Goal: Transaction & Acquisition: Purchase product/service

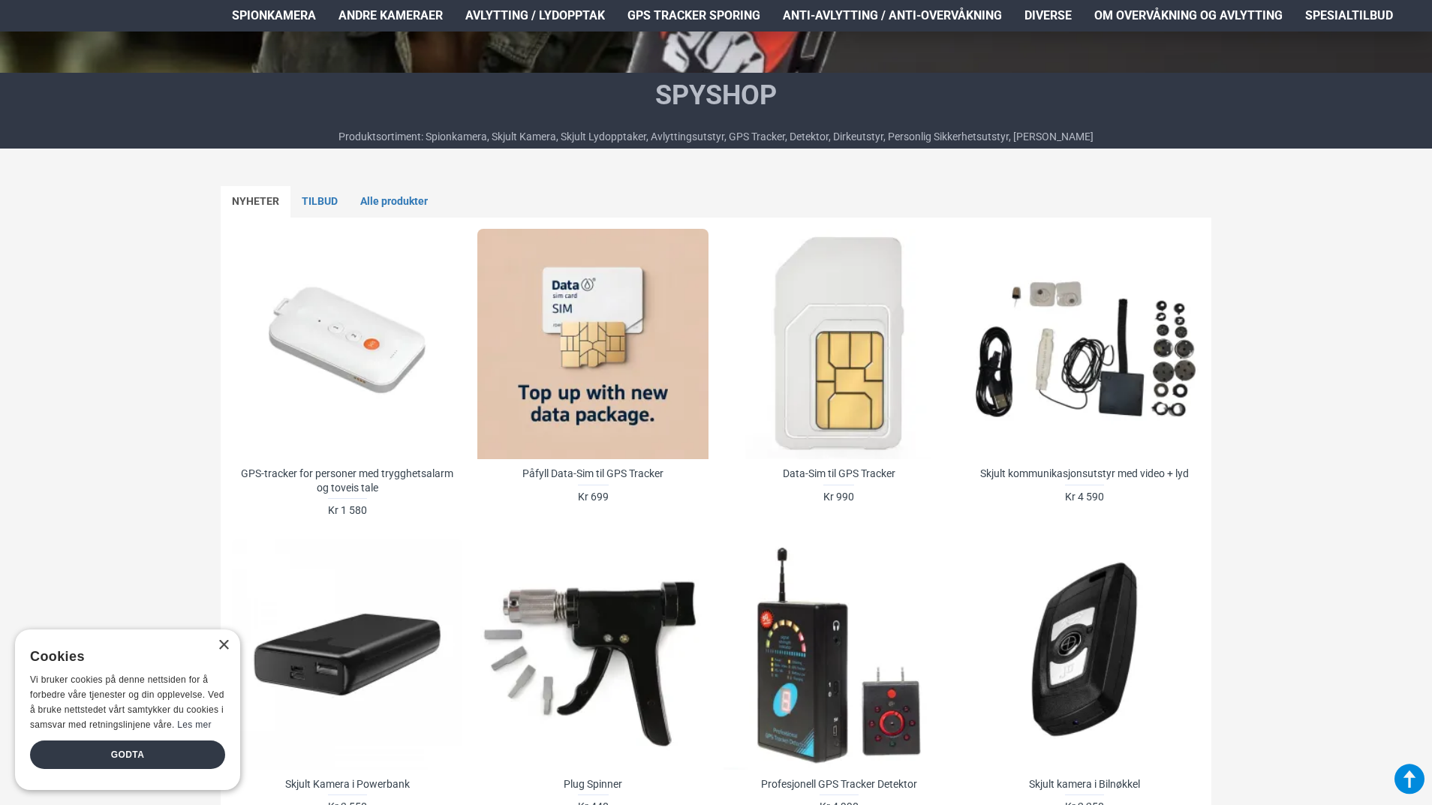
scroll to position [675, 0]
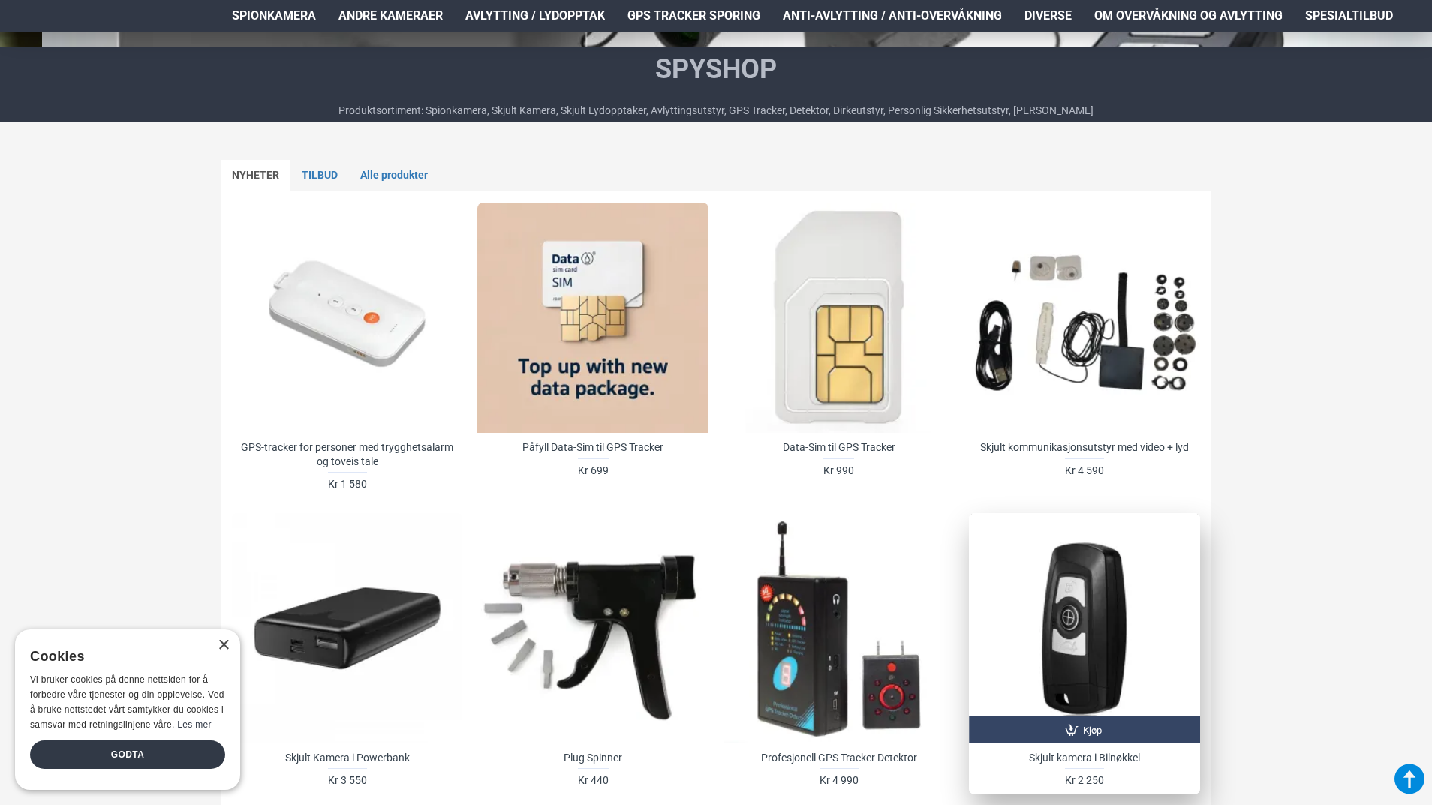
click at [1065, 593] on div at bounding box center [1084, 628] width 230 height 230
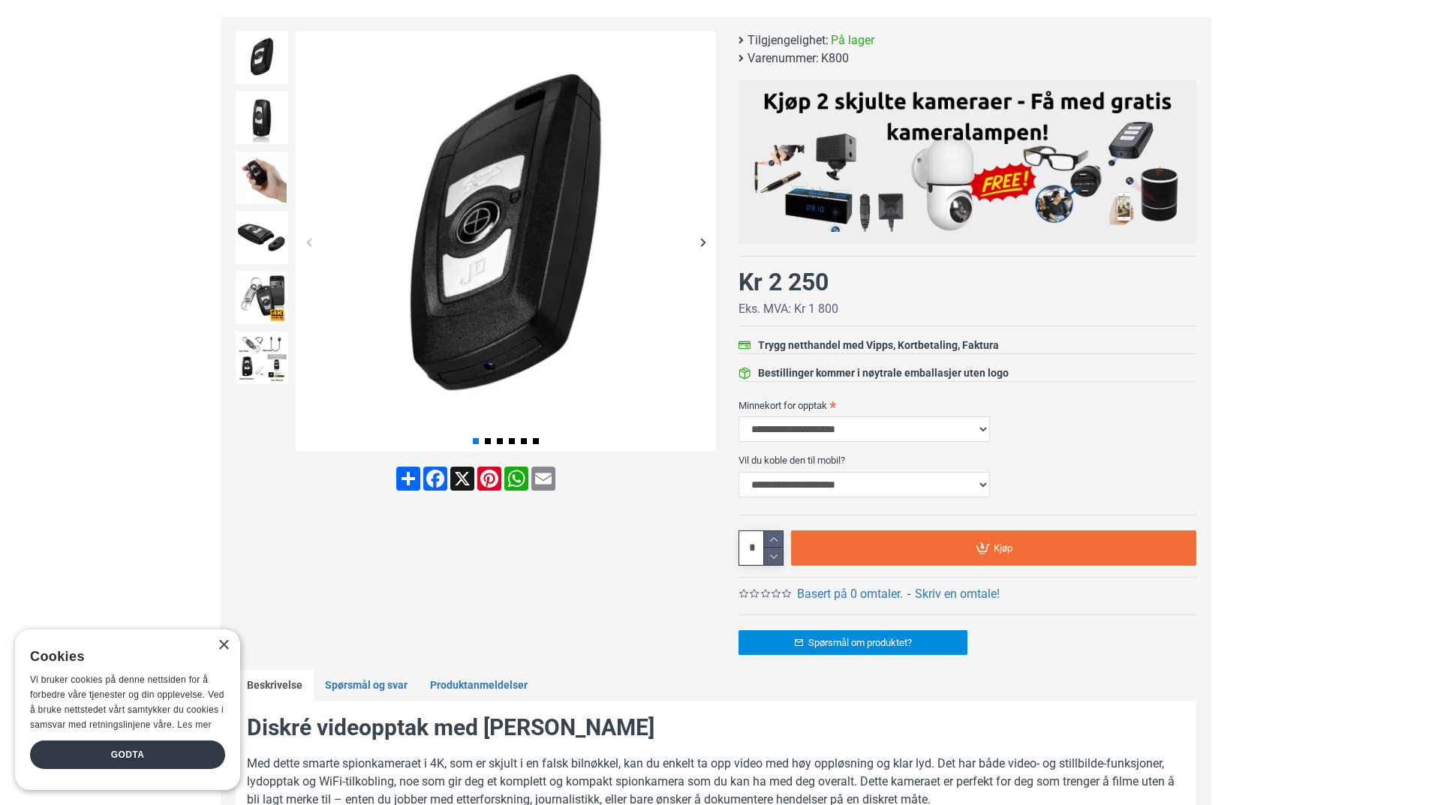
click at [703, 243] on div "Next slide" at bounding box center [702, 242] width 26 height 26
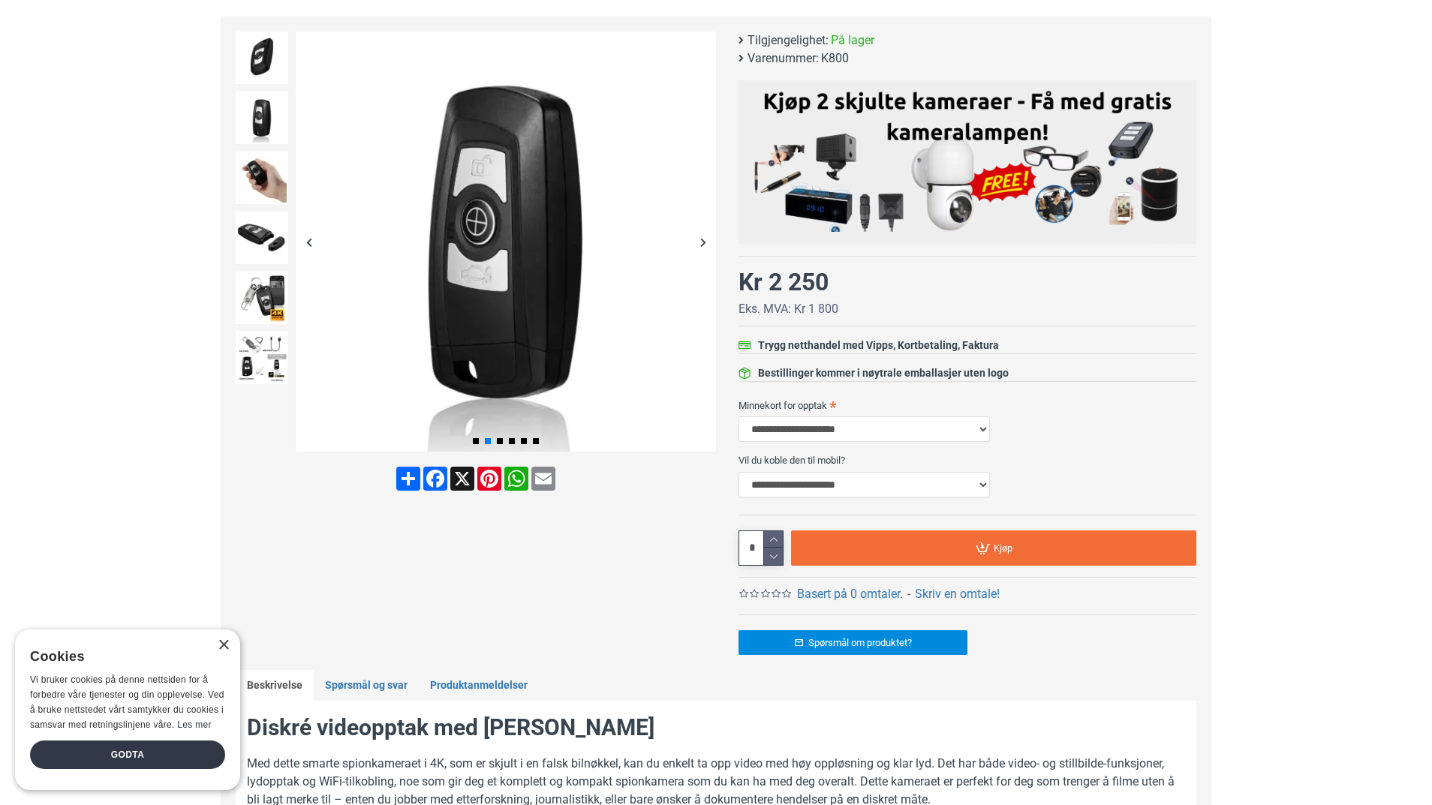
click at [703, 243] on div "Next slide" at bounding box center [702, 242] width 26 height 26
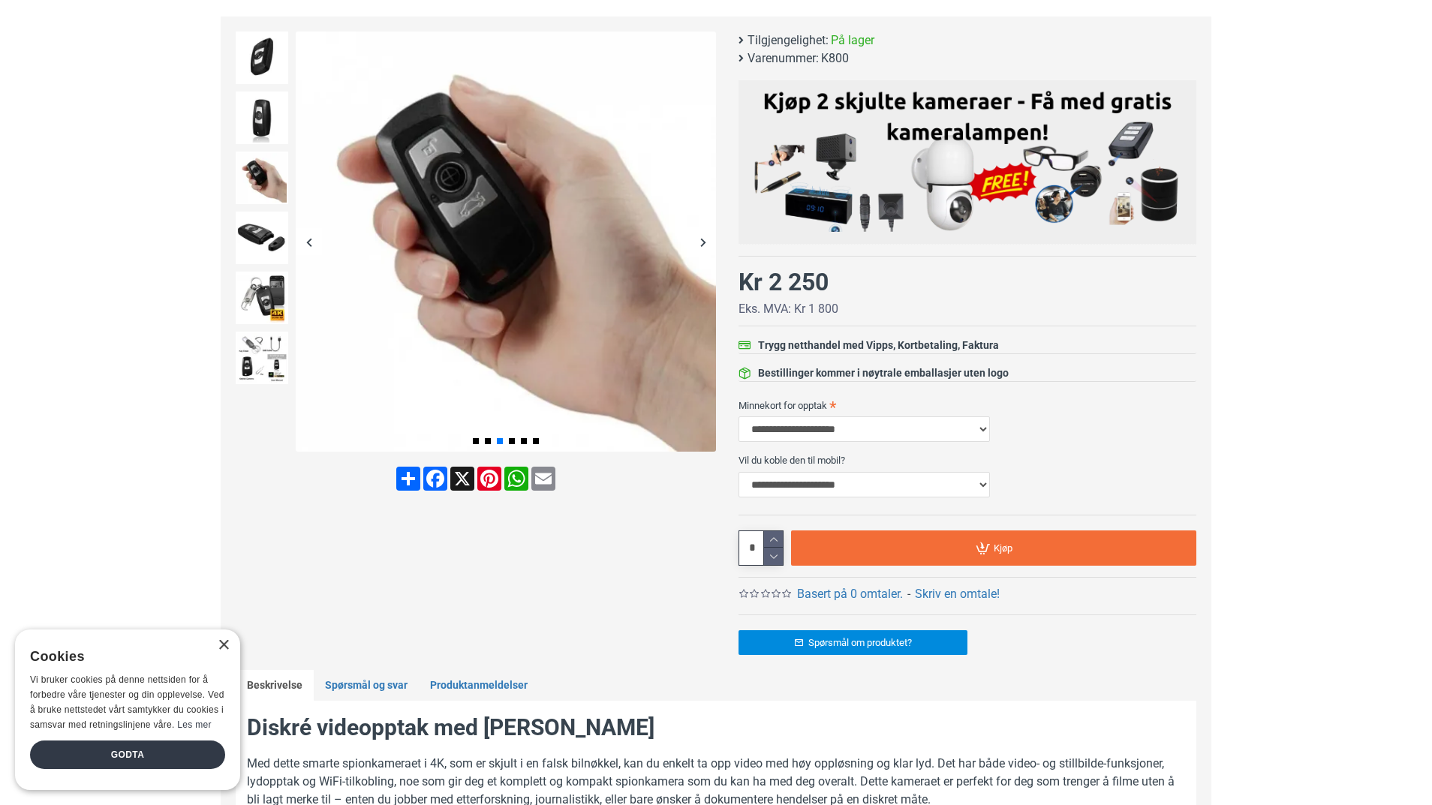
click at [703, 243] on div "Next slide" at bounding box center [702, 242] width 26 height 26
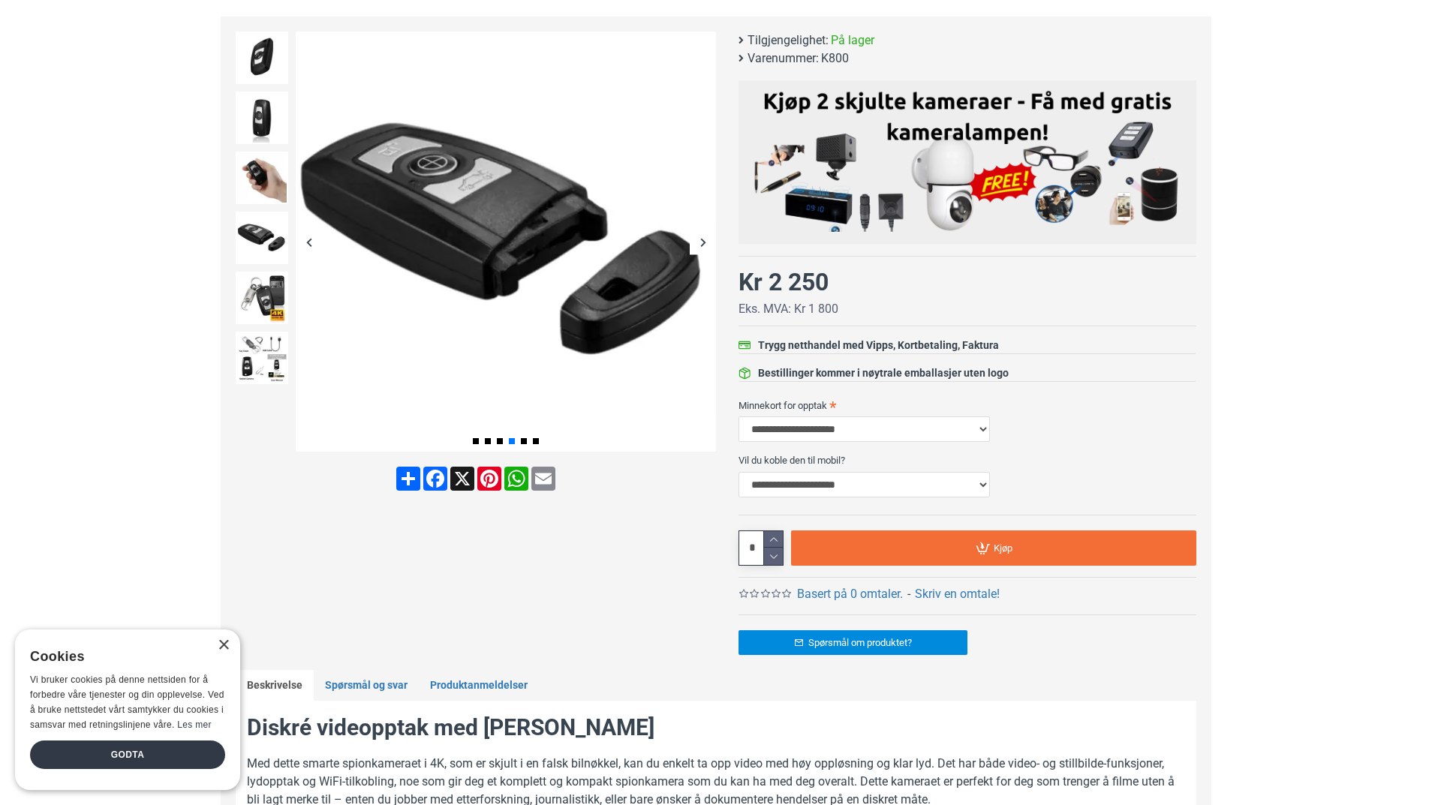
click at [703, 243] on div "Next slide" at bounding box center [702, 242] width 26 height 26
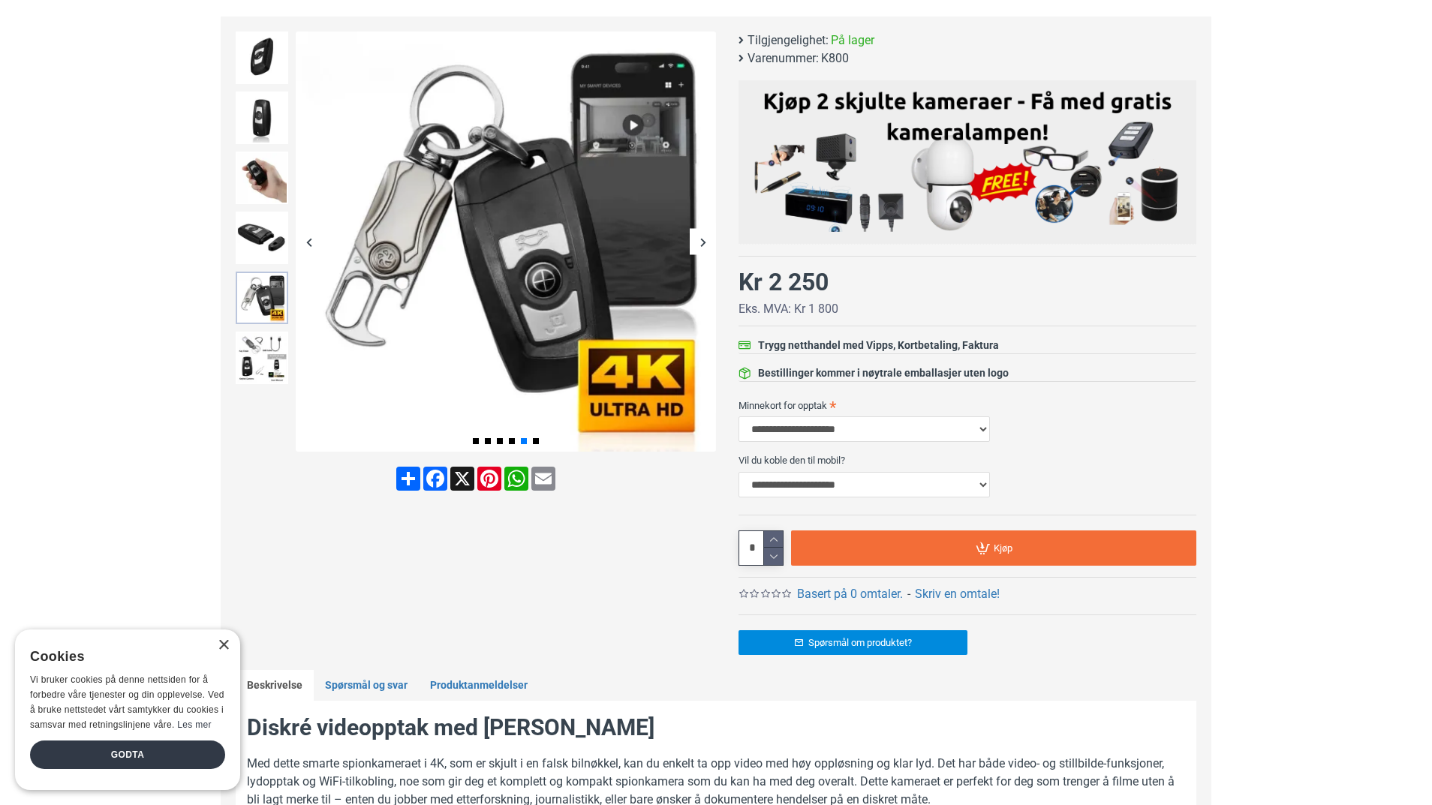
click at [259, 285] on img at bounding box center [262, 298] width 53 height 53
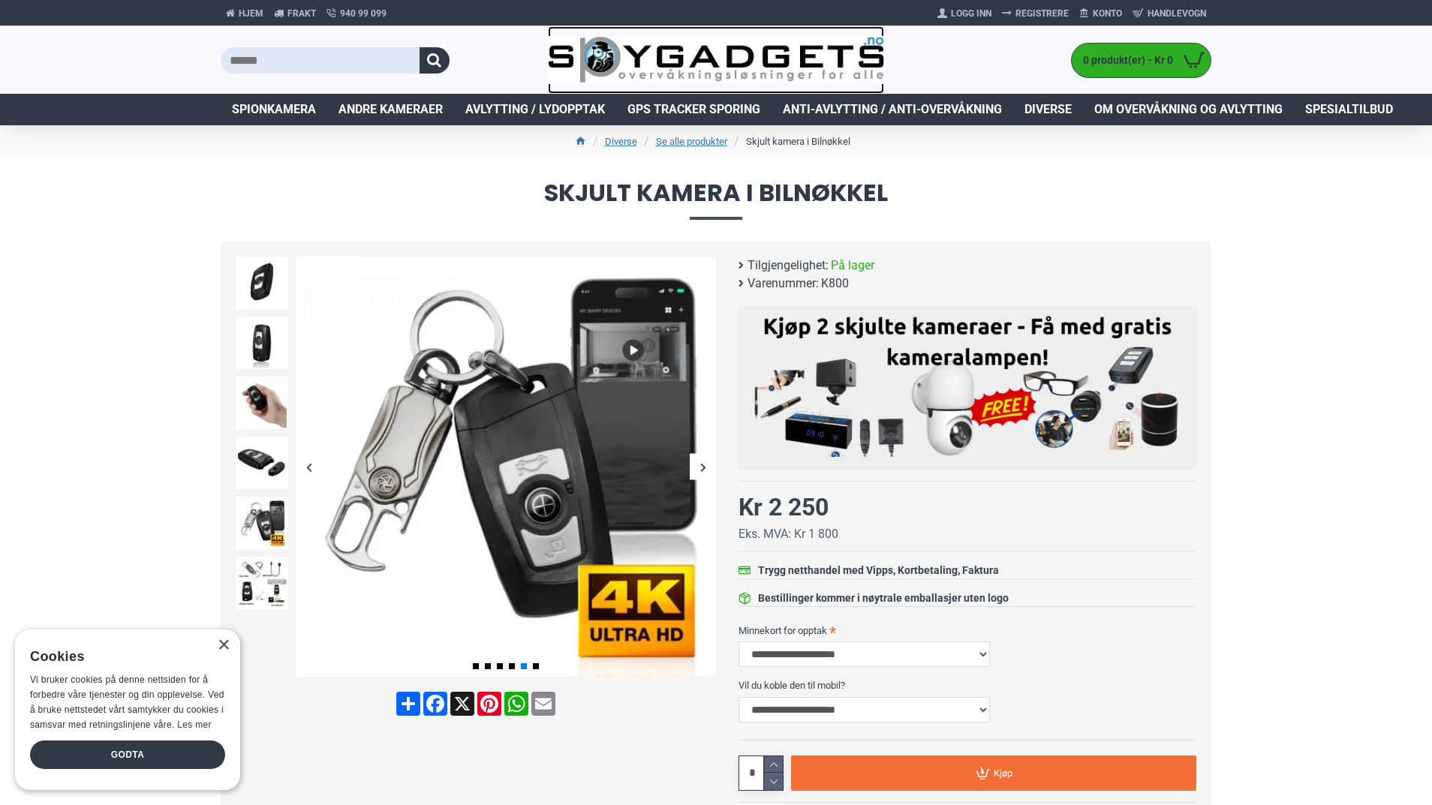
click at [659, 49] on img at bounding box center [716, 60] width 337 height 49
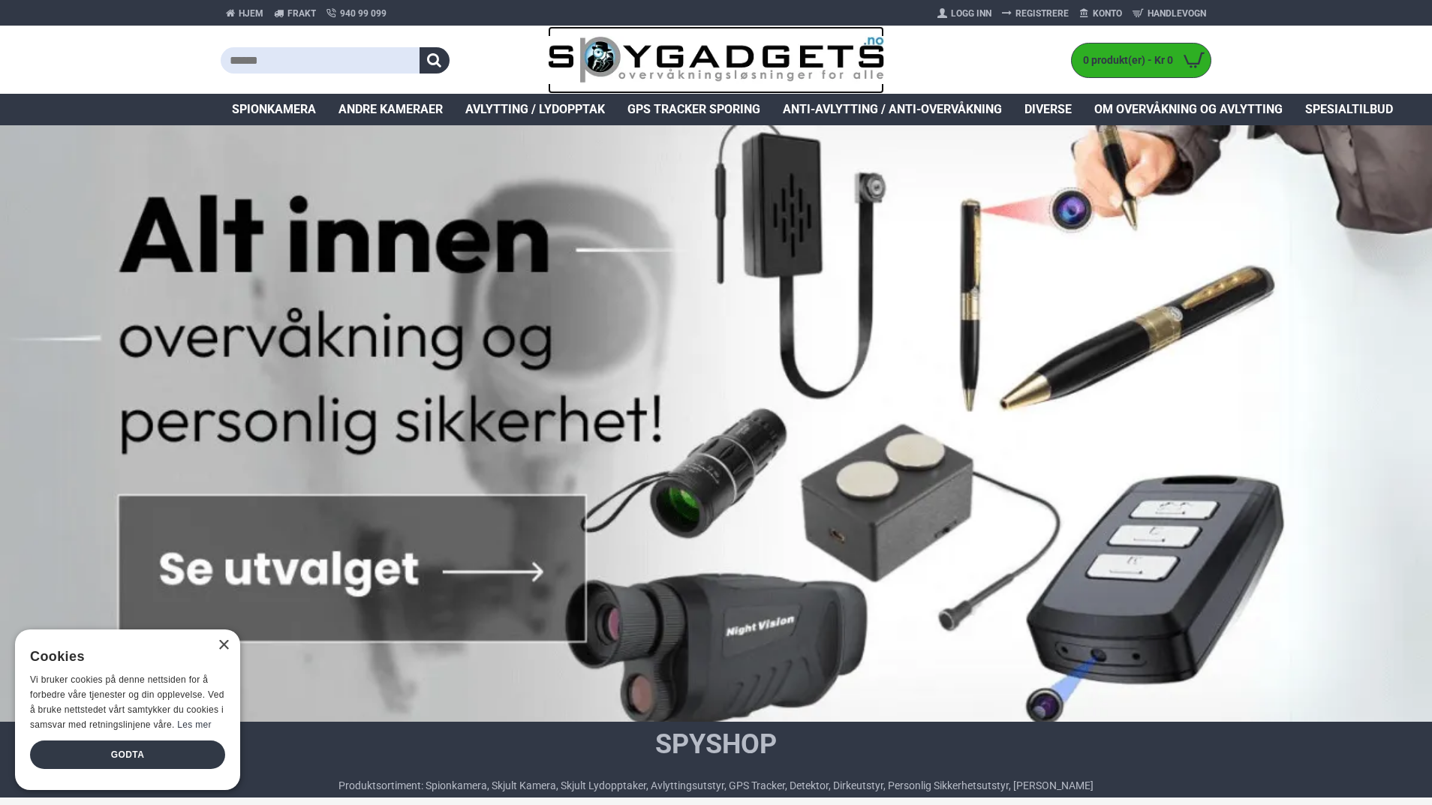
click at [623, 74] on img at bounding box center [716, 60] width 337 height 49
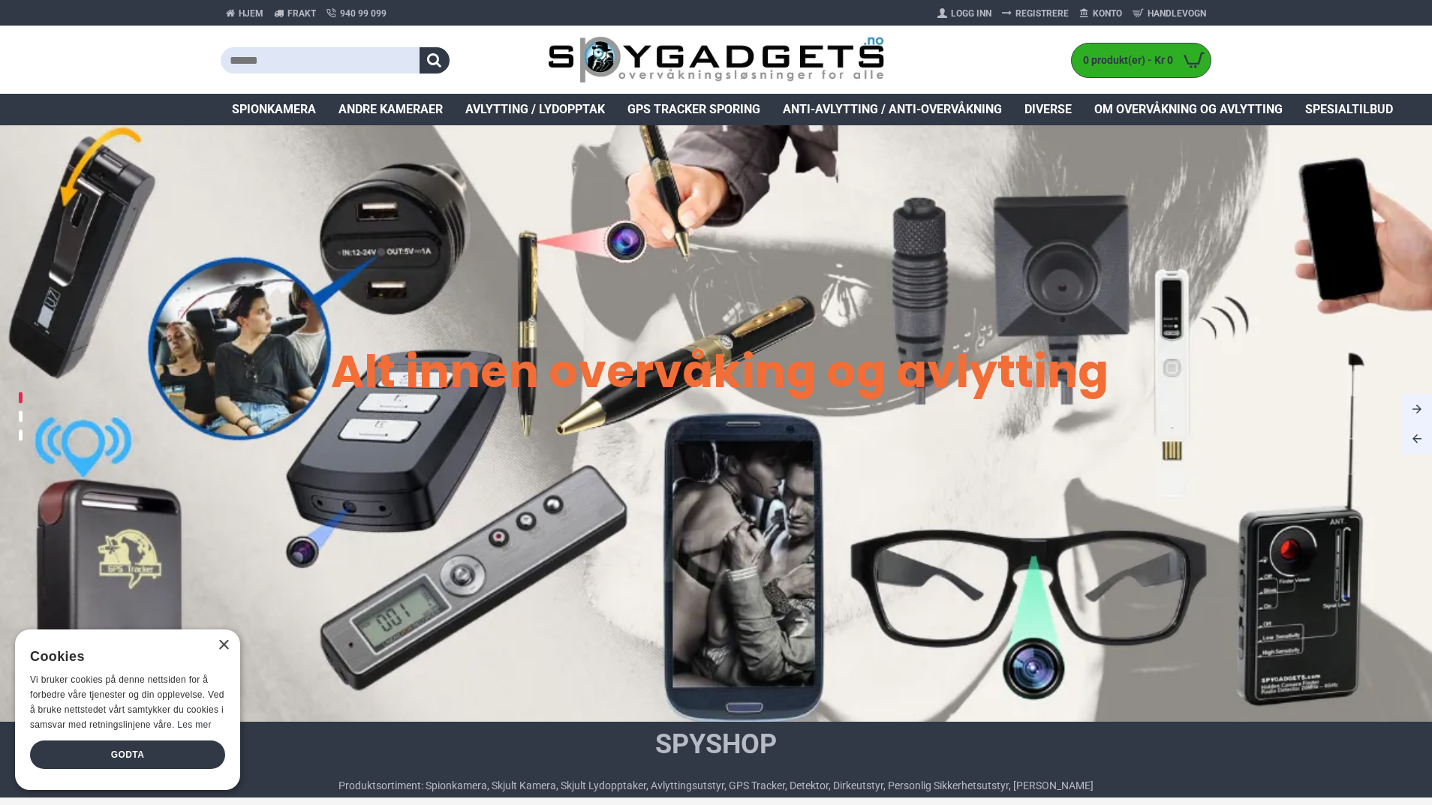
scroll to position [375, 0]
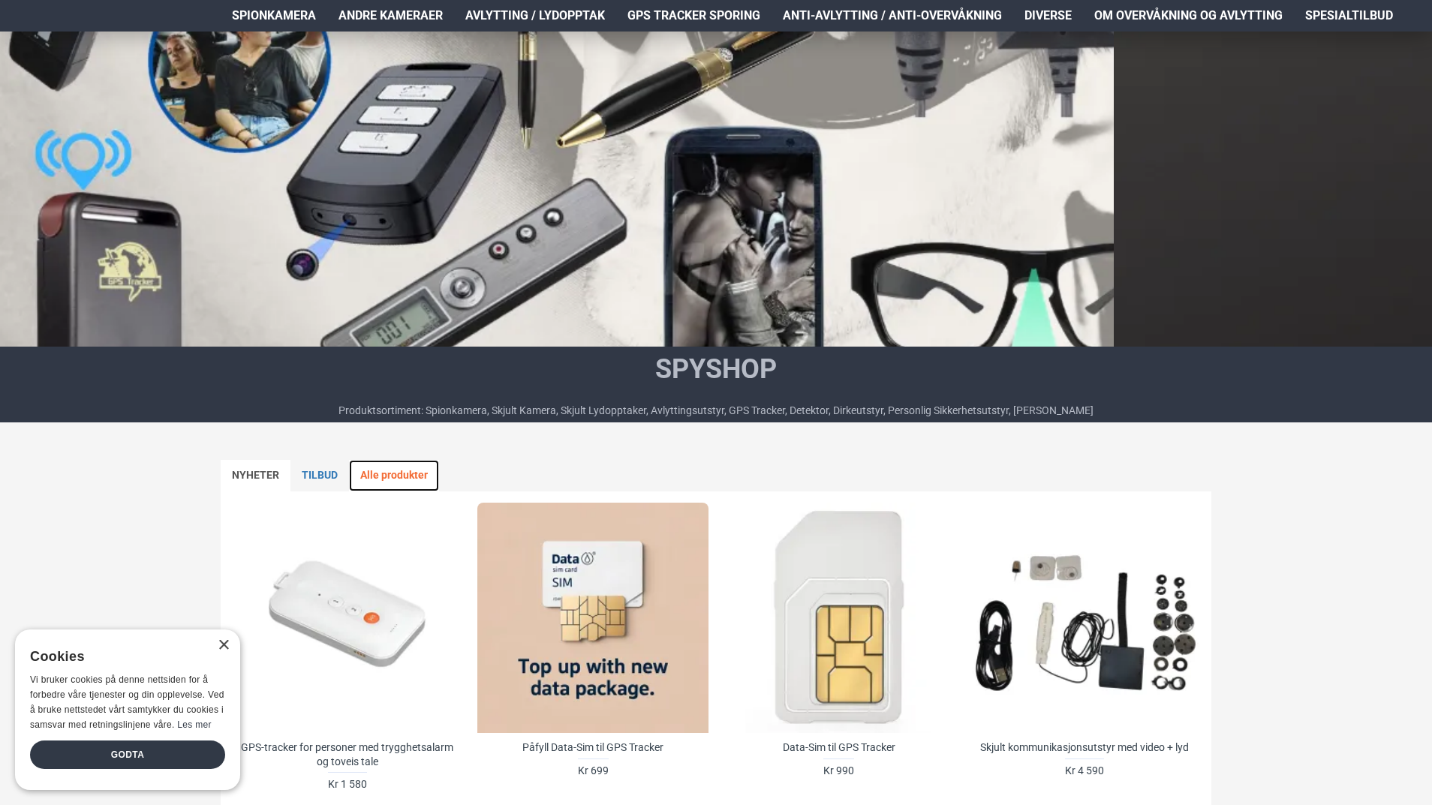
click at [418, 476] on link "Alle produkter" at bounding box center [394, 476] width 90 height 32
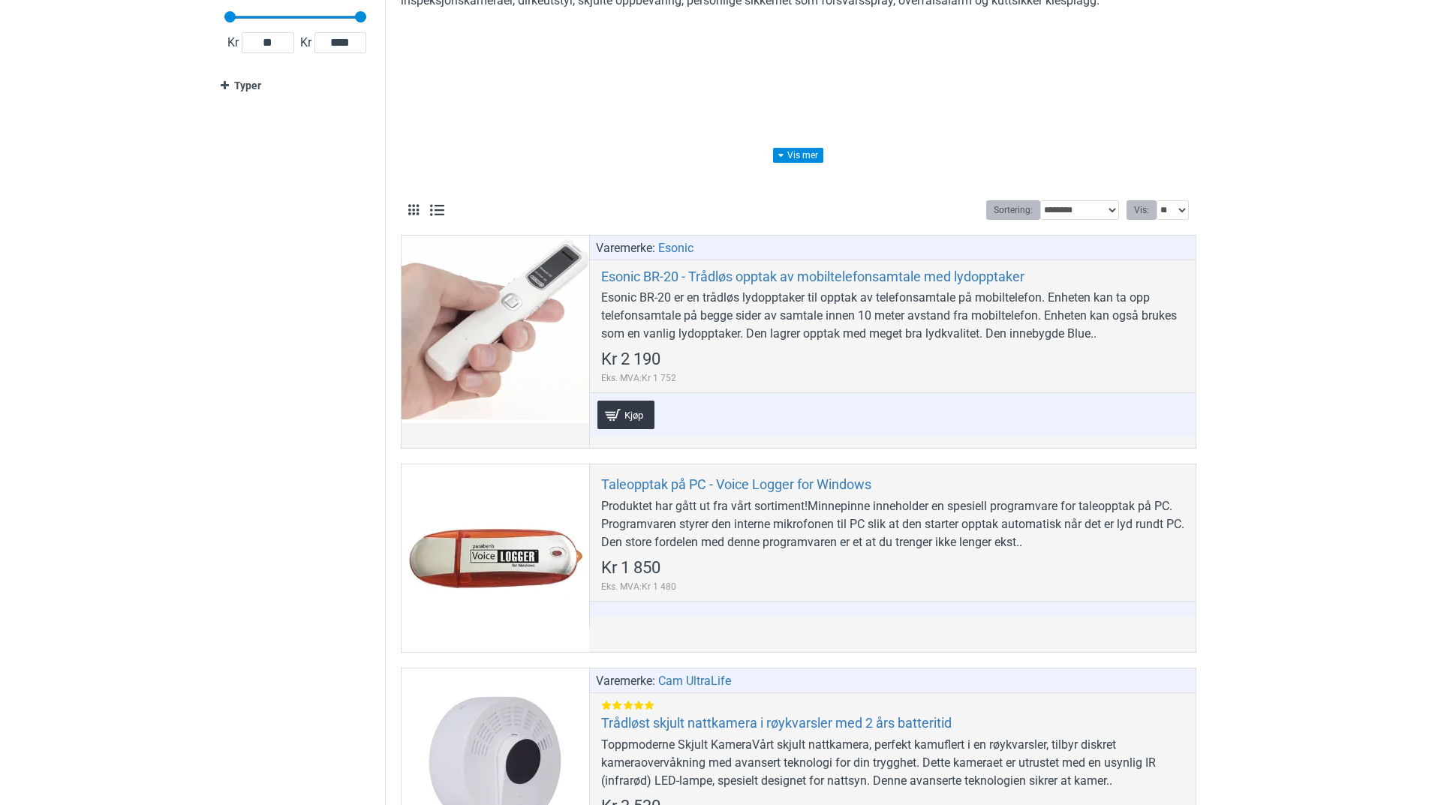
scroll to position [300, 0]
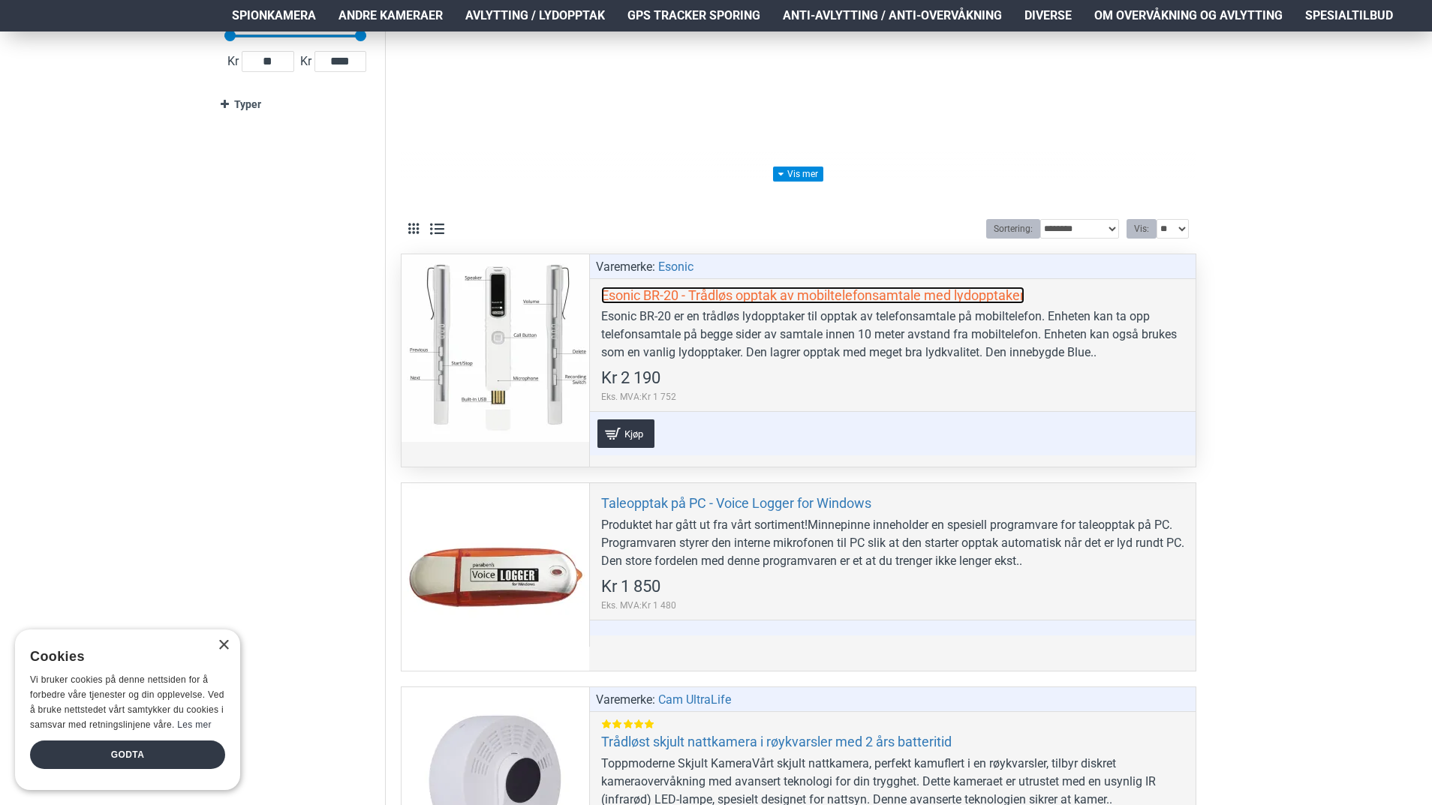
click at [713, 299] on link "Esonic BR-20 - Trådløs opptak av mobiltelefonsamtale med lydopptaker" at bounding box center [812, 295] width 423 height 17
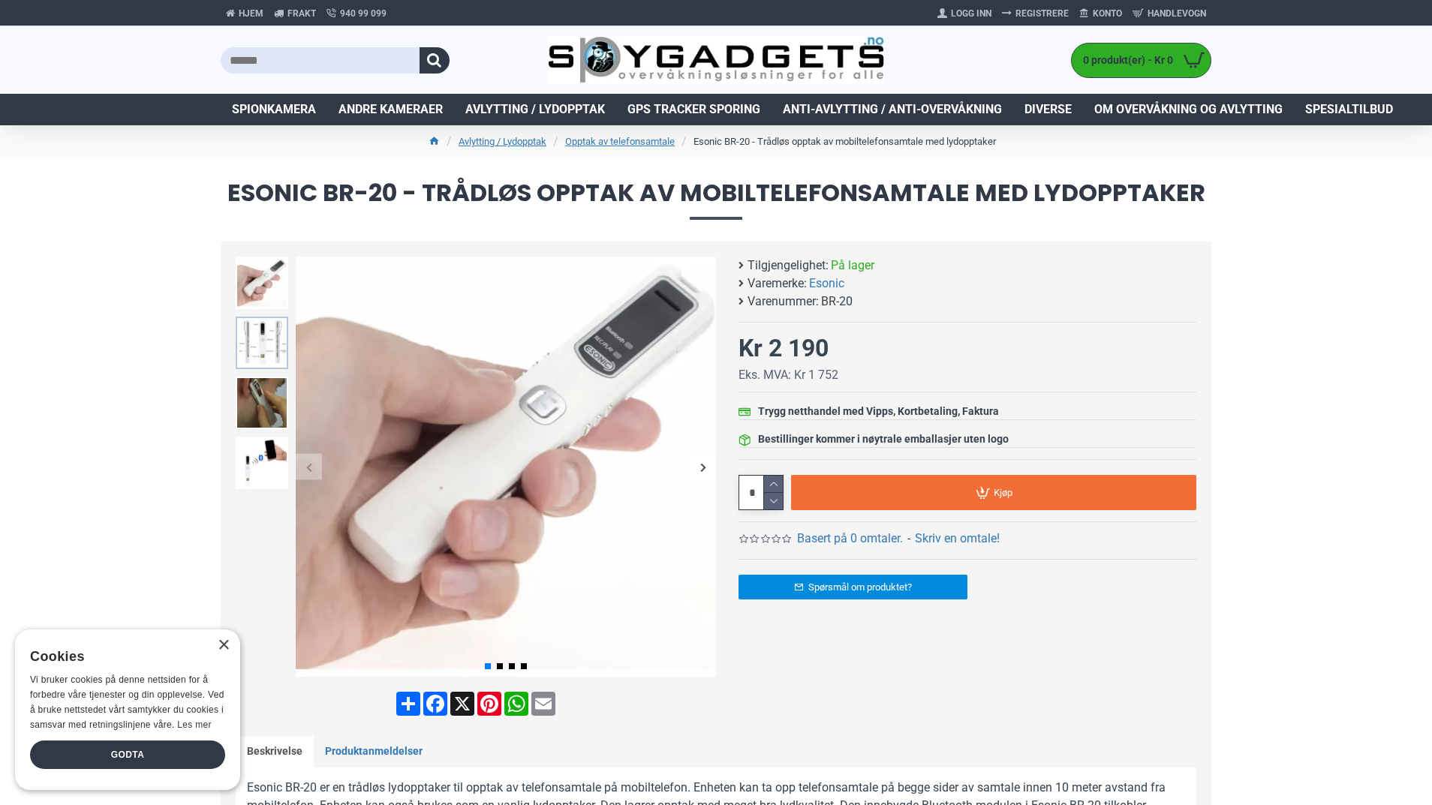
click at [254, 338] on img at bounding box center [262, 343] width 53 height 53
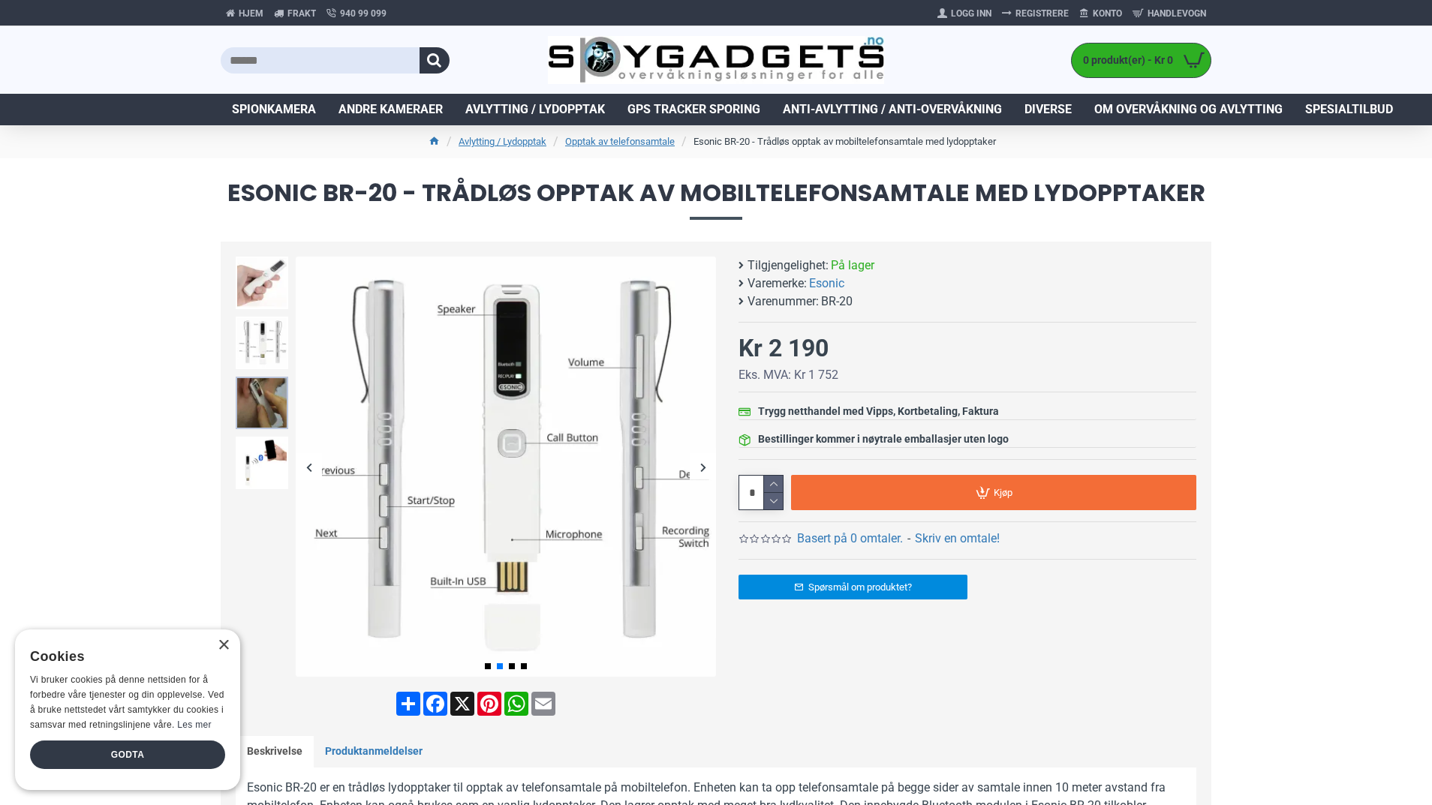
click at [265, 390] on img at bounding box center [262, 403] width 53 height 53
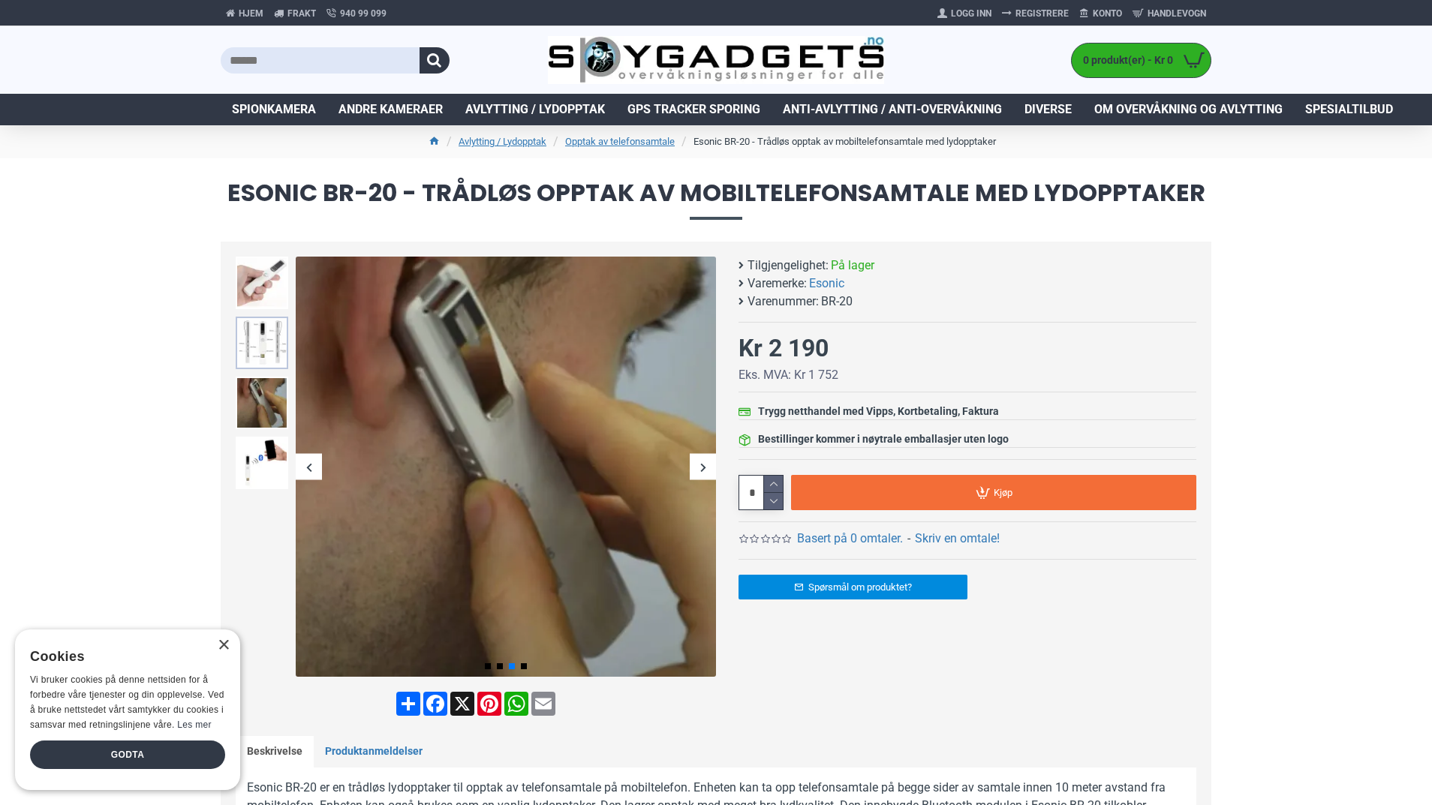
click at [269, 350] on img at bounding box center [262, 343] width 53 height 53
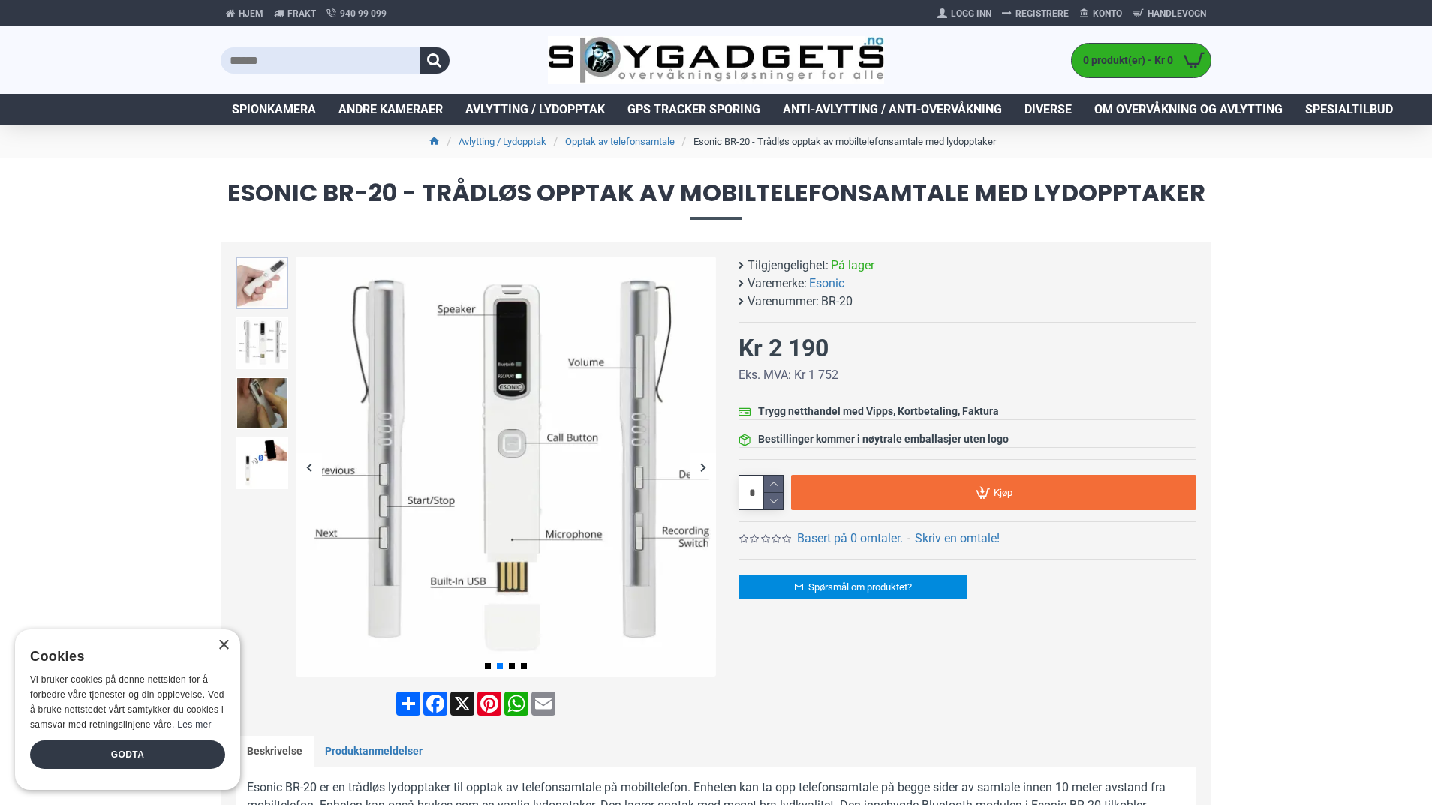
click at [269, 293] on img at bounding box center [262, 283] width 53 height 53
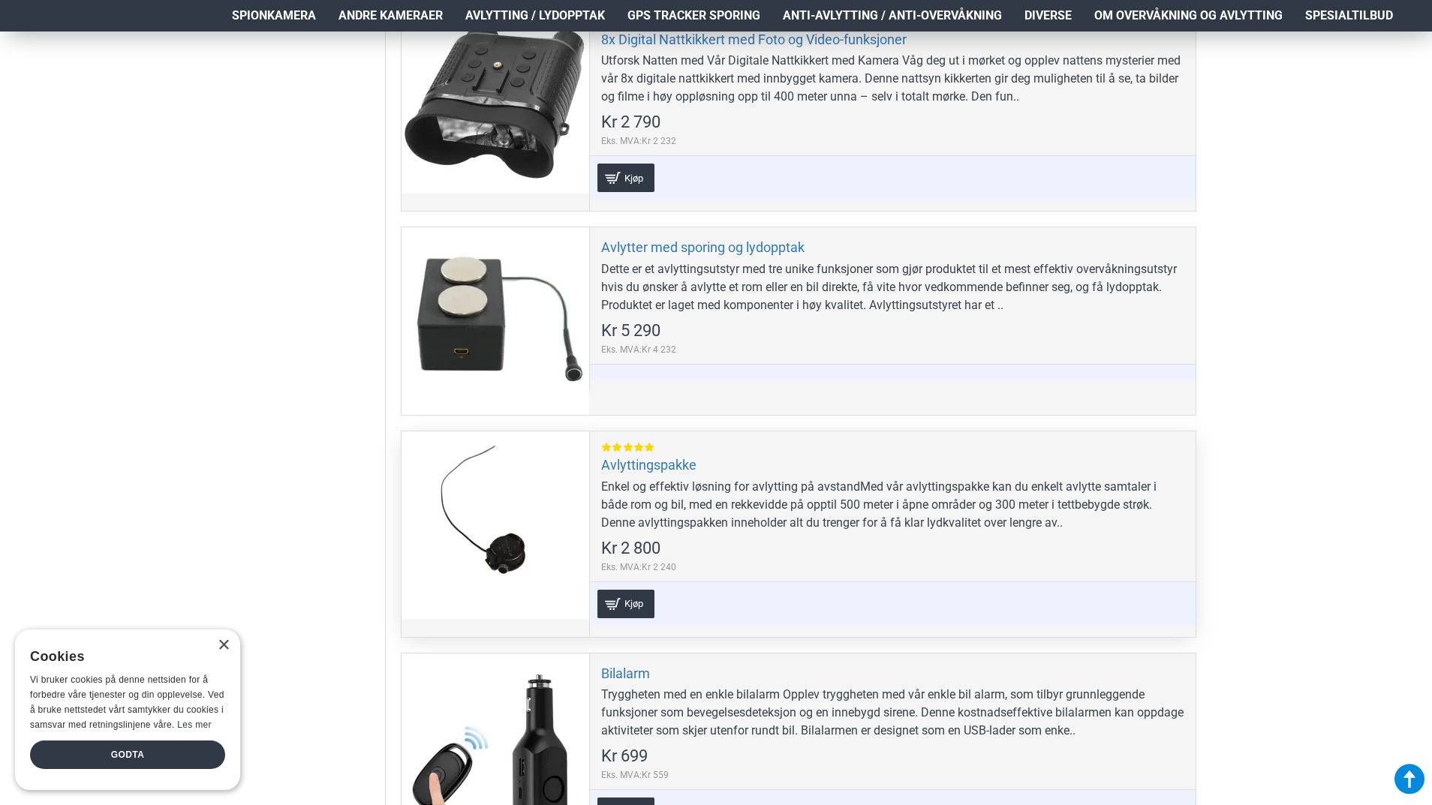
scroll to position [2776, 0]
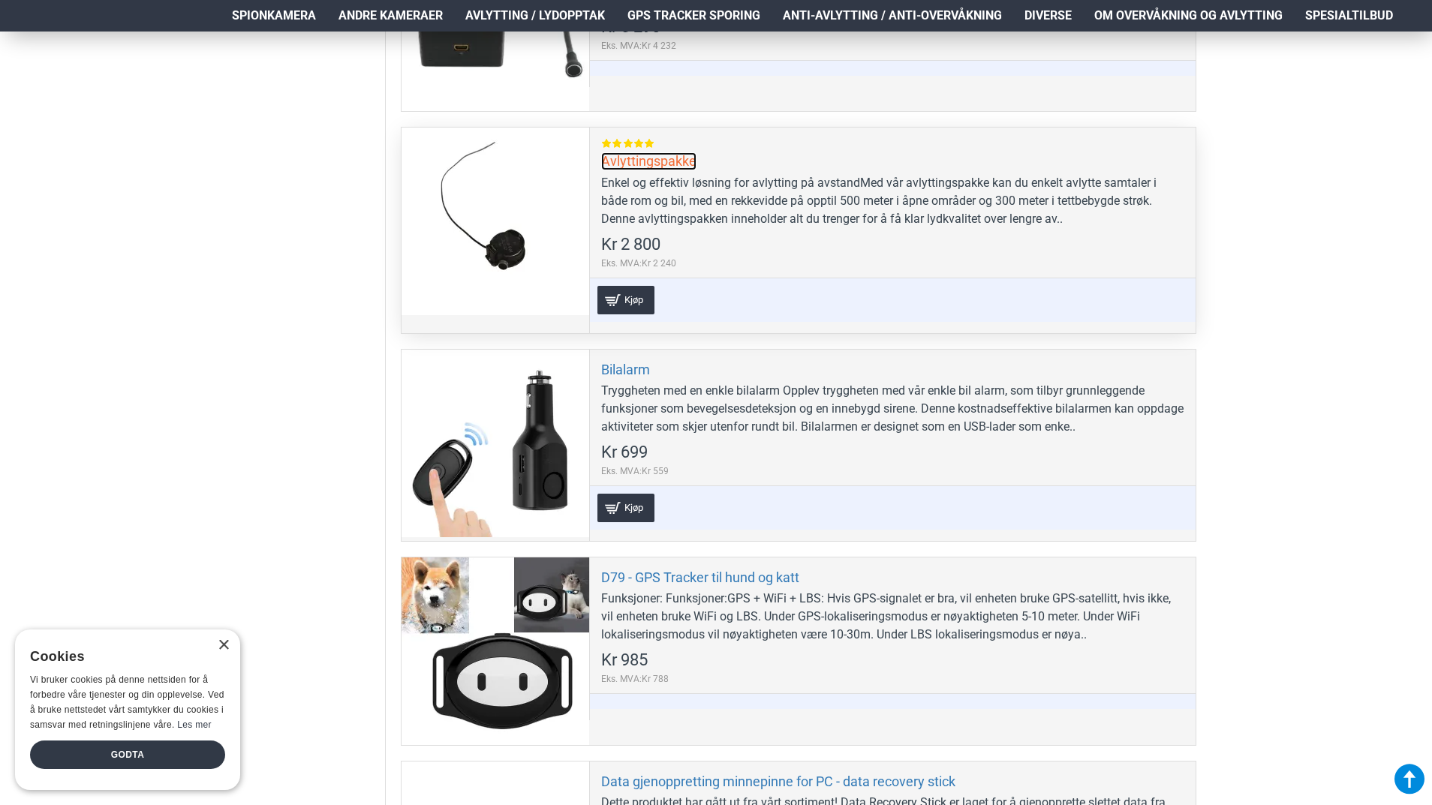
click at [670, 161] on link "Avlyttingspakke" at bounding box center [648, 160] width 95 height 17
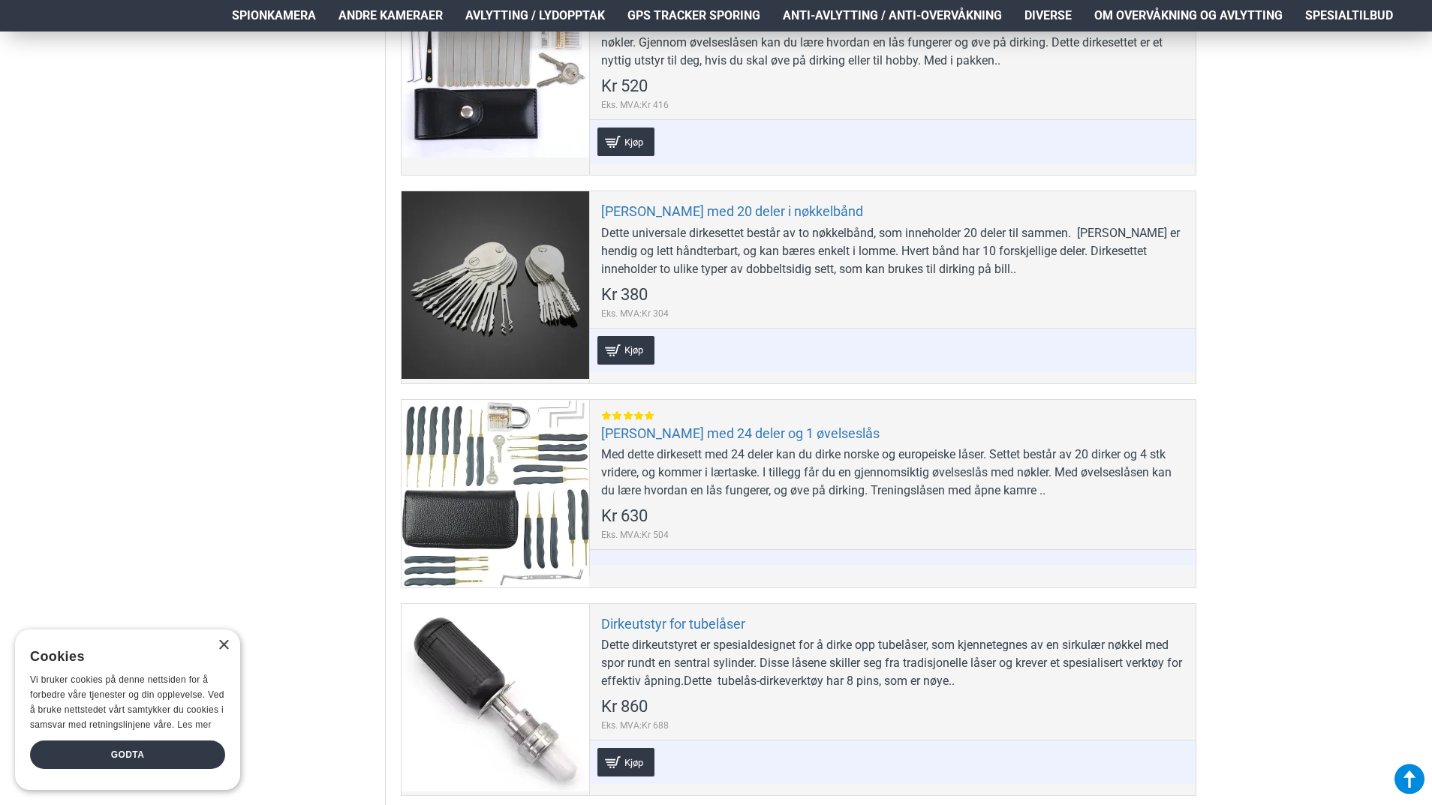
scroll to position [3976, 0]
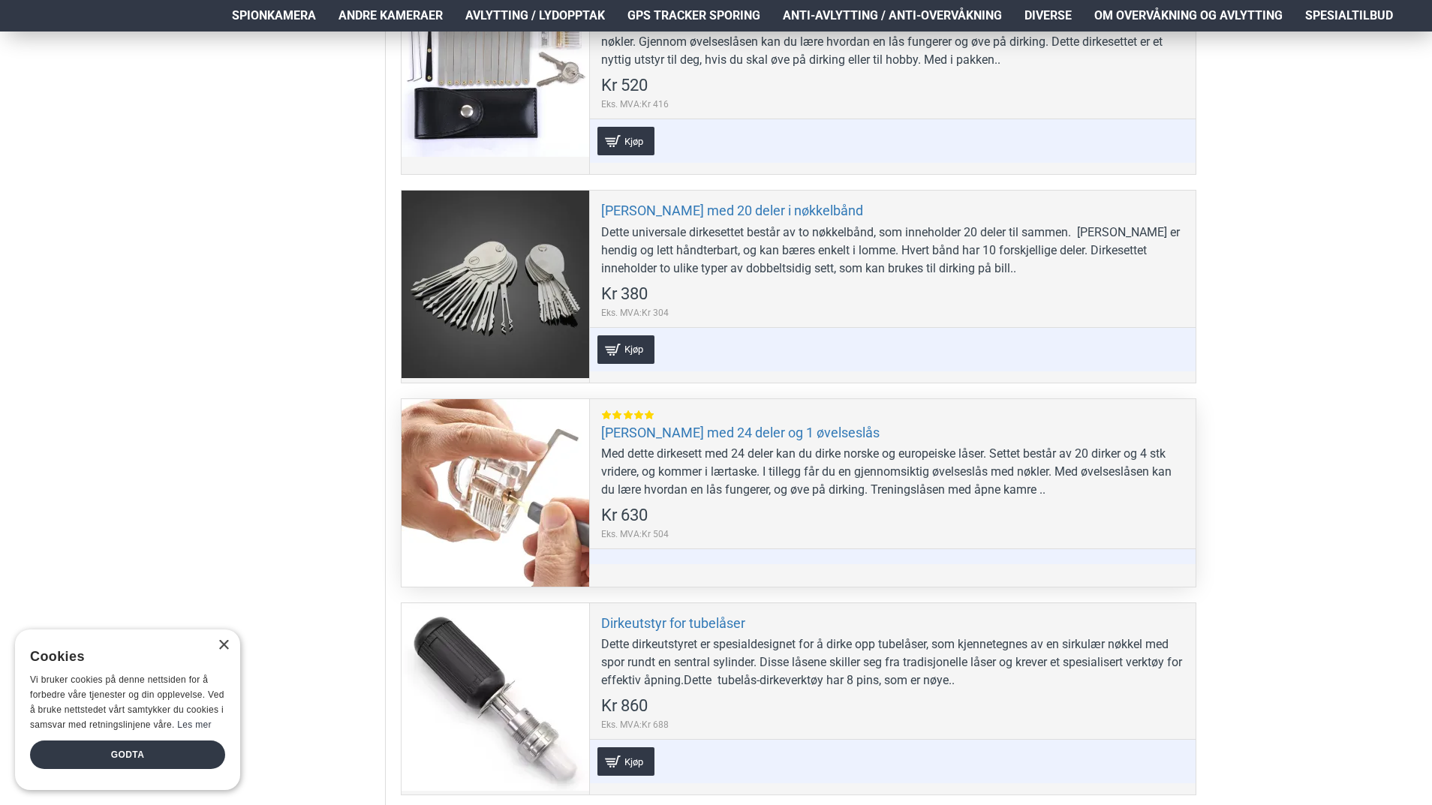
click at [513, 493] on div at bounding box center [495, 493] width 188 height 188
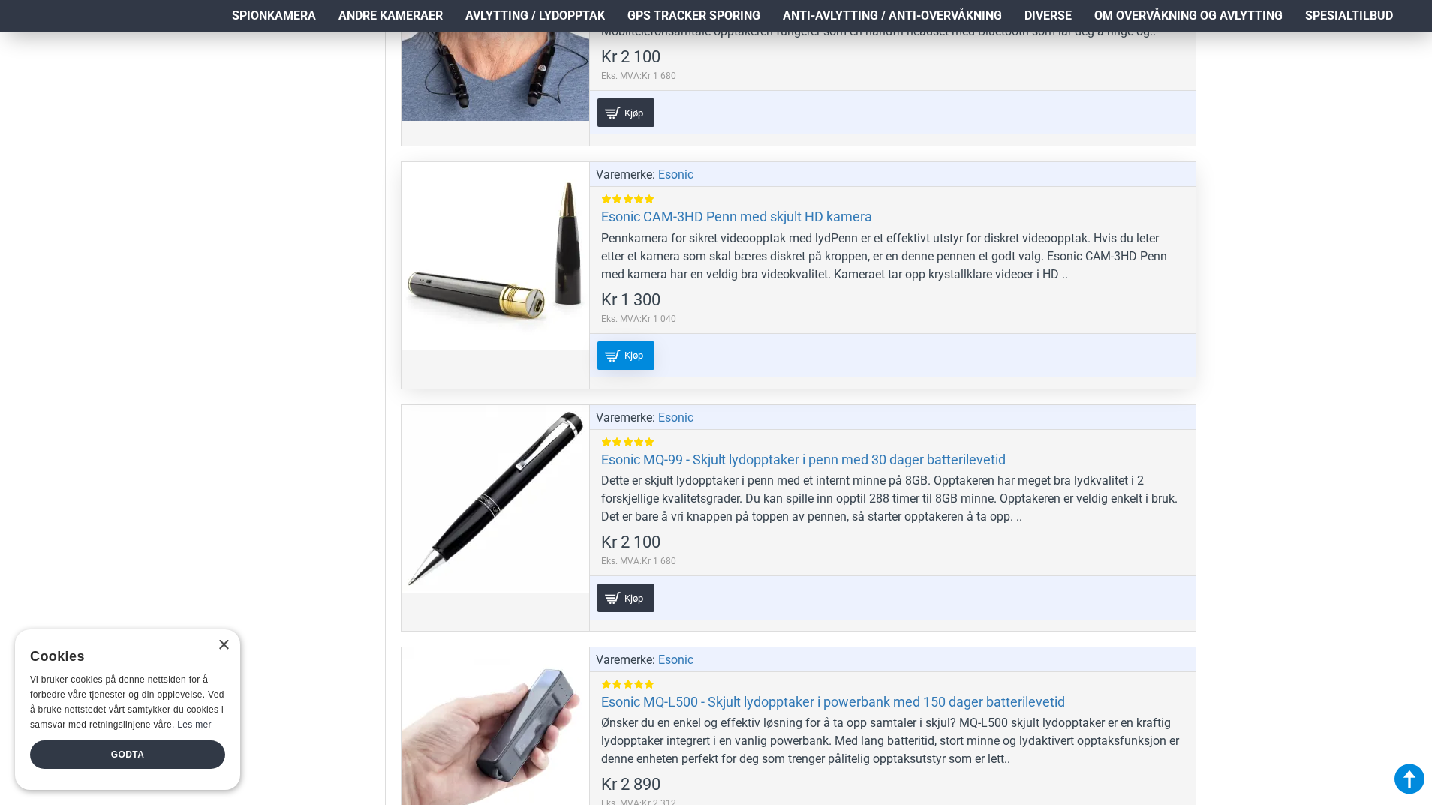
scroll to position [5327, 0]
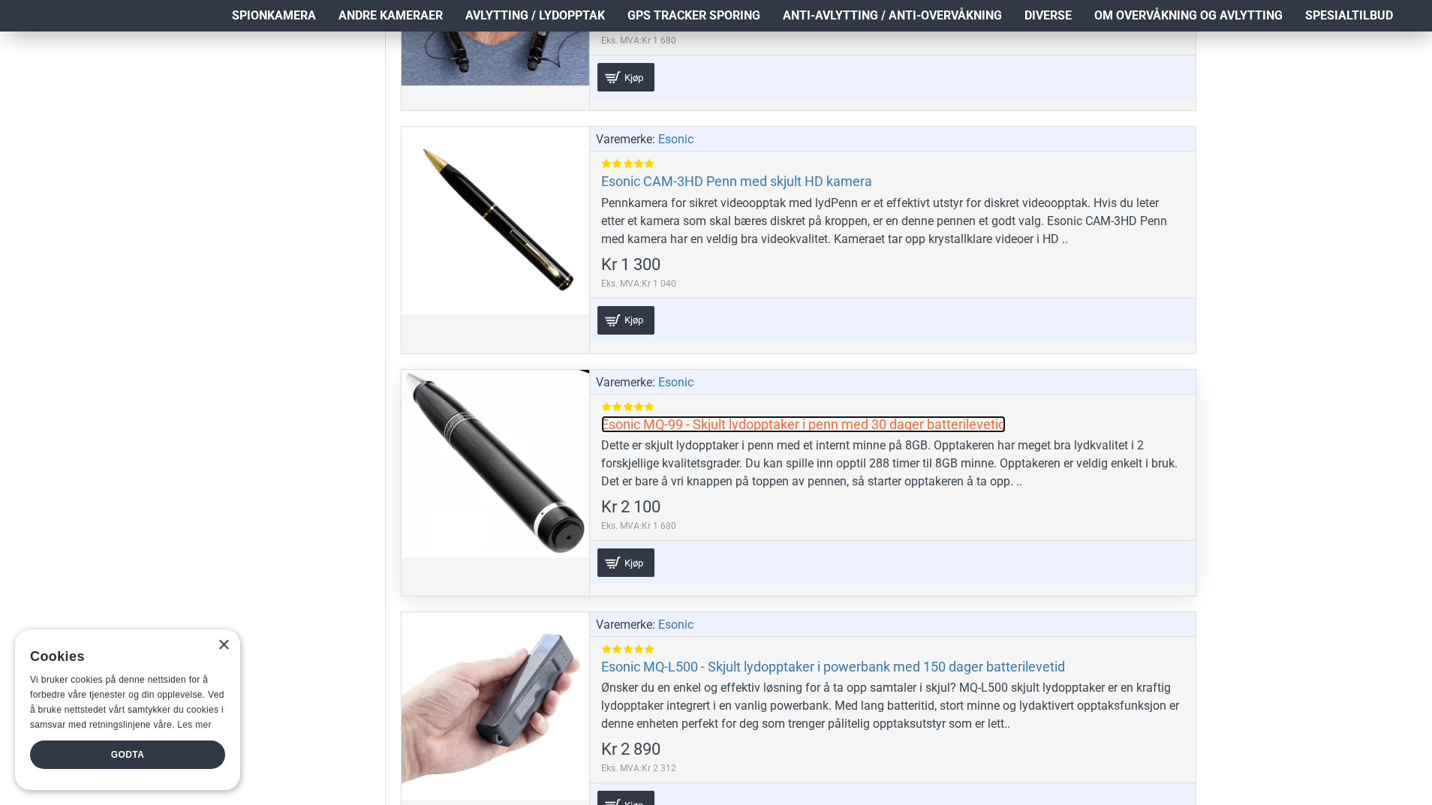
click at [744, 428] on link "Esonic MQ-99 - Skjult lydopptaker i penn med 30 dager batterilevetid" at bounding box center [803, 424] width 404 height 17
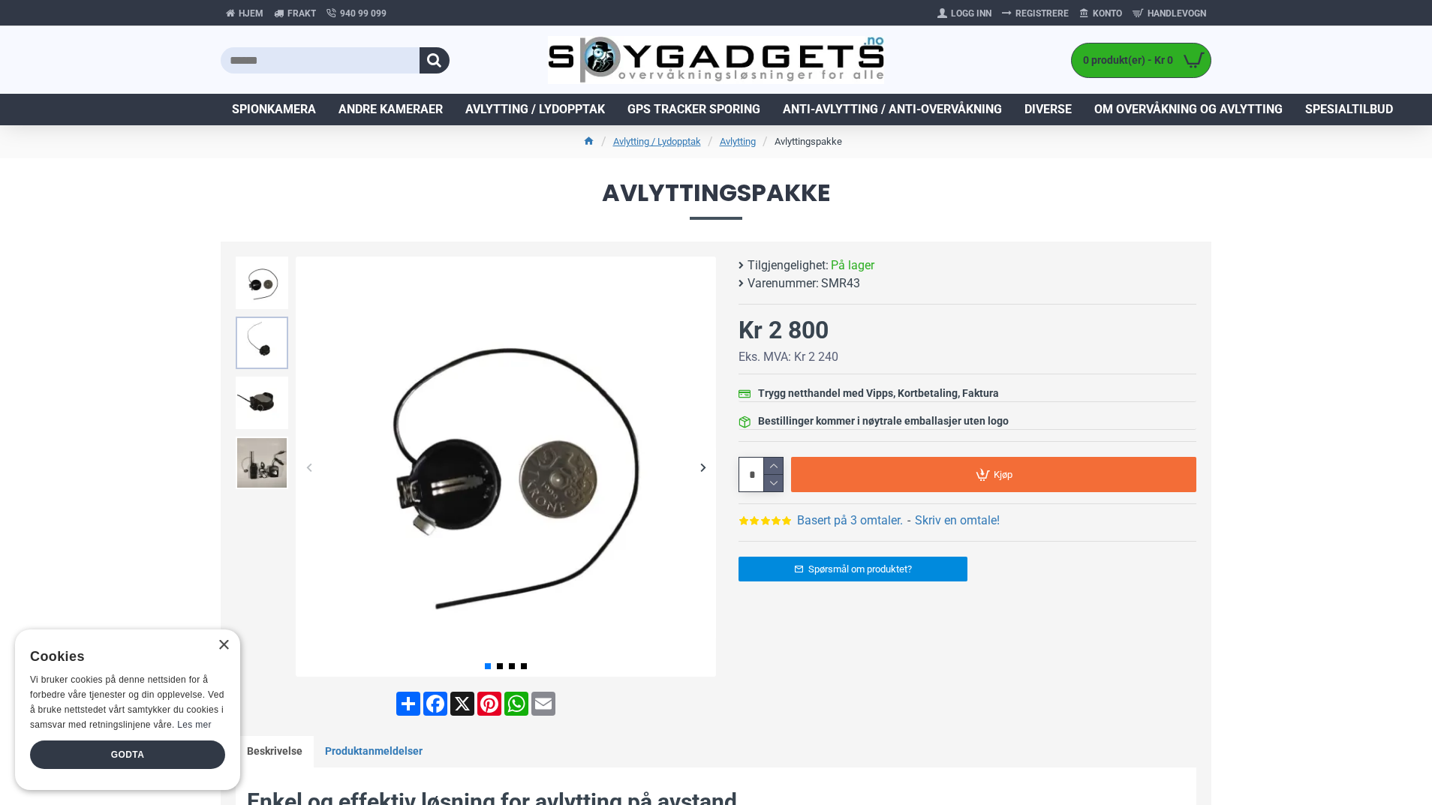
click at [277, 353] on img at bounding box center [262, 343] width 53 height 53
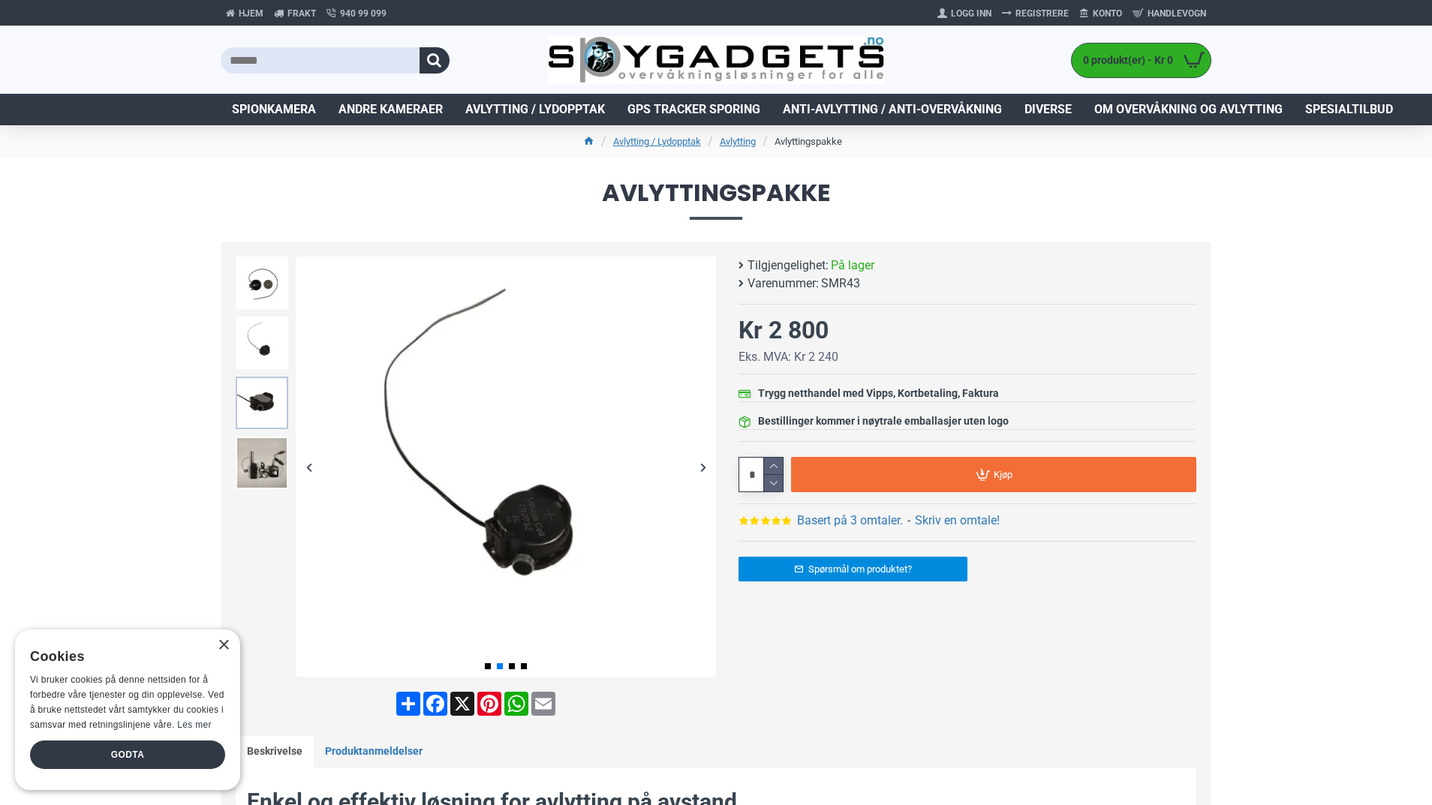
click at [262, 408] on img at bounding box center [262, 403] width 53 height 53
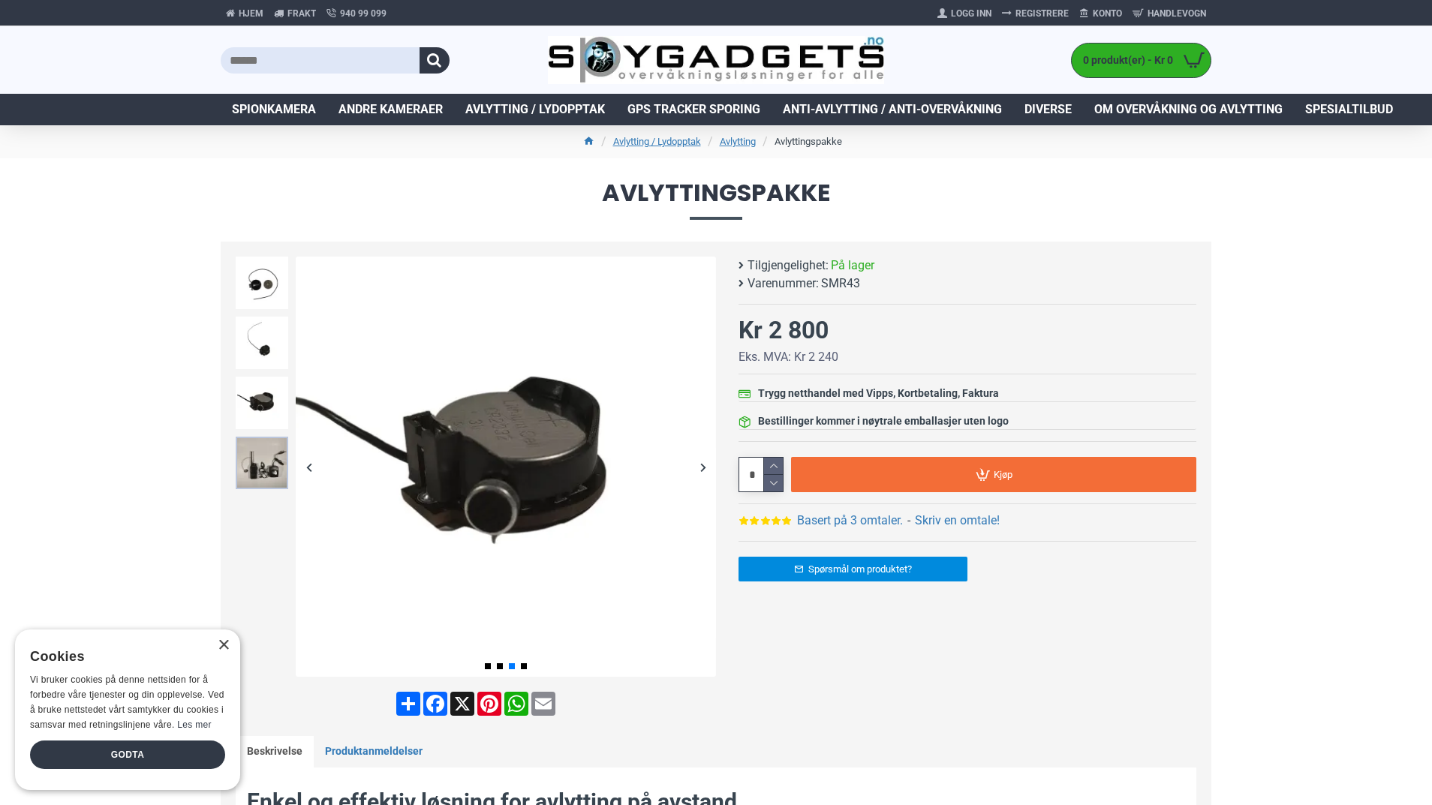
click at [243, 464] on img at bounding box center [262, 463] width 53 height 53
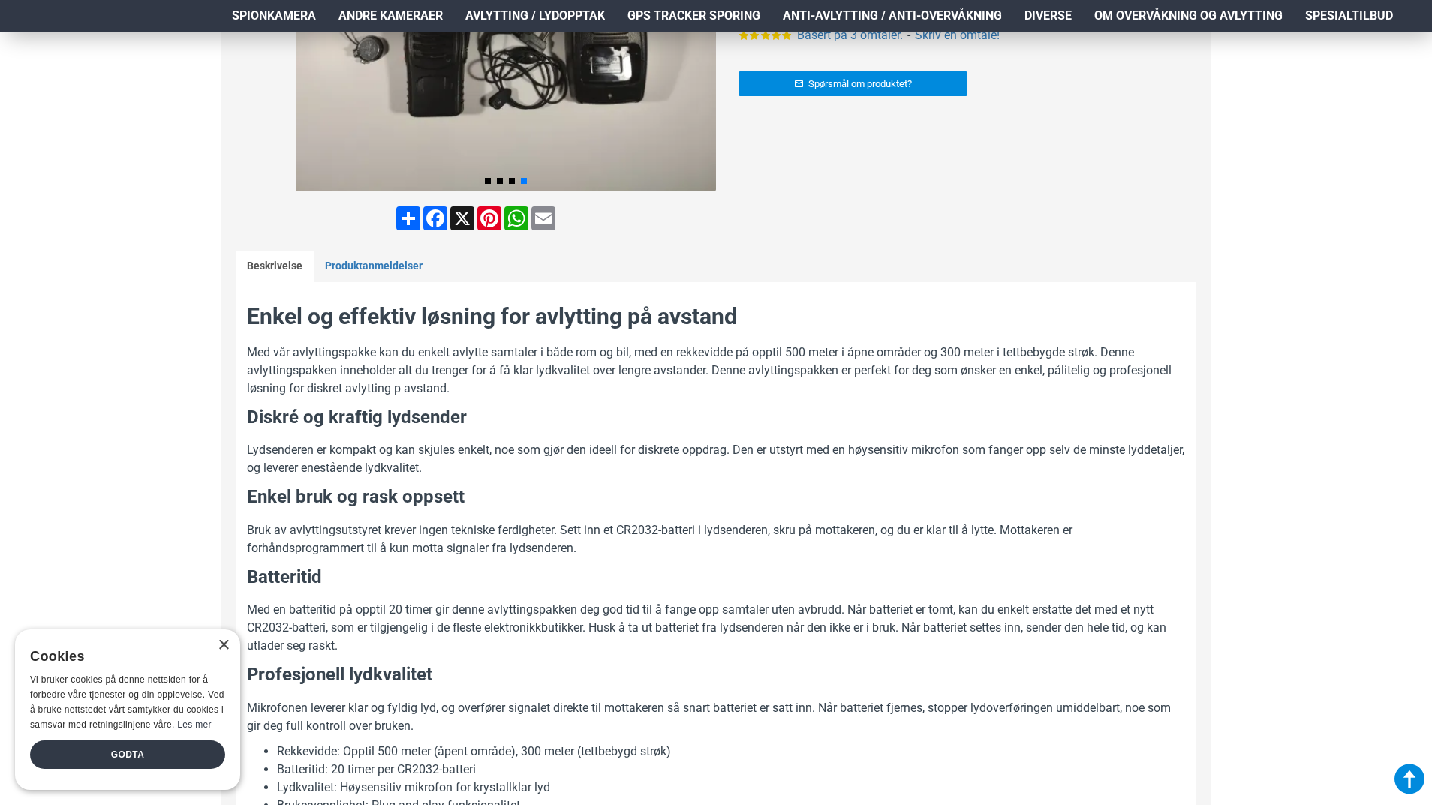
scroll to position [600, 0]
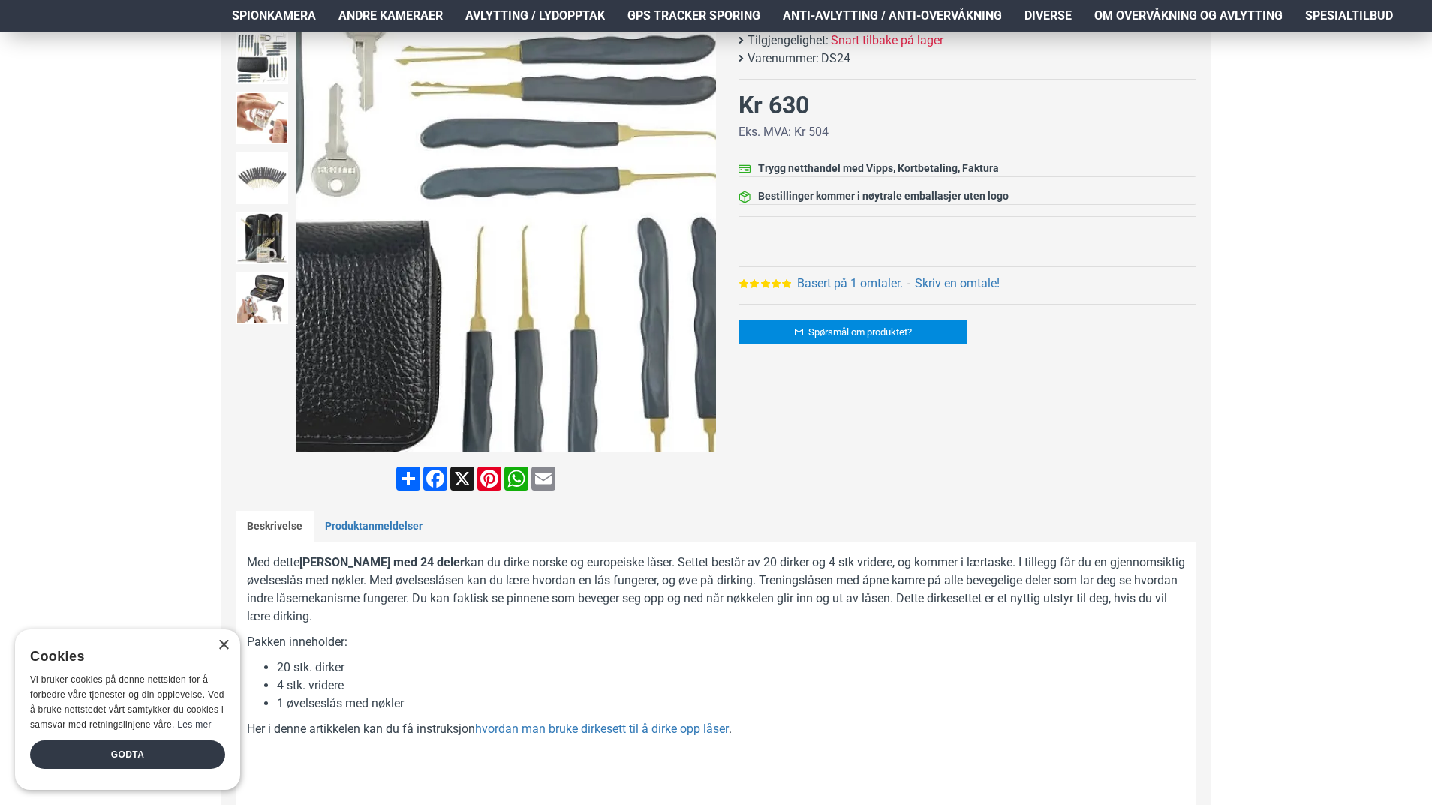
click at [705, 251] on div "Next slide" at bounding box center [702, 242] width 26 height 26
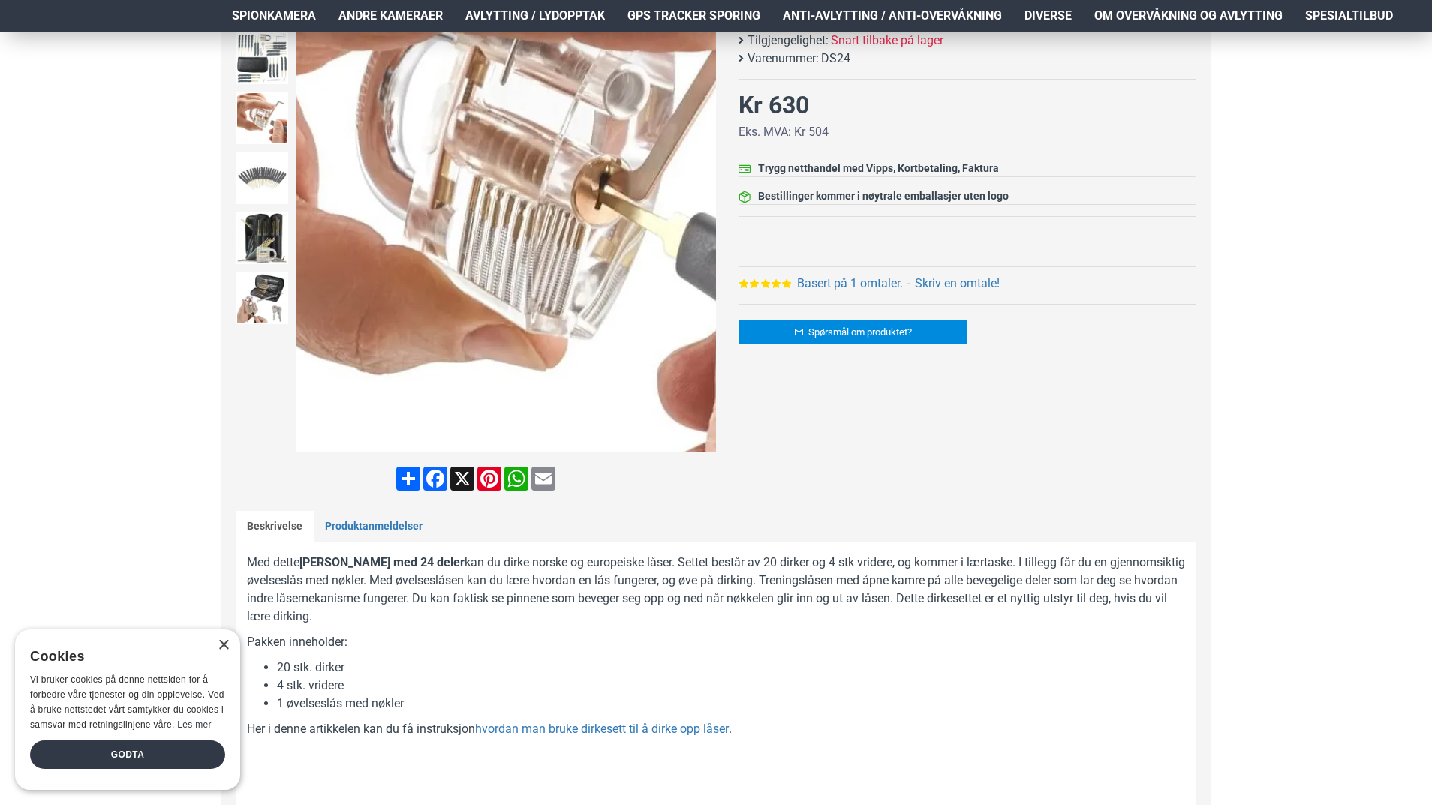
scroll to position [150, 0]
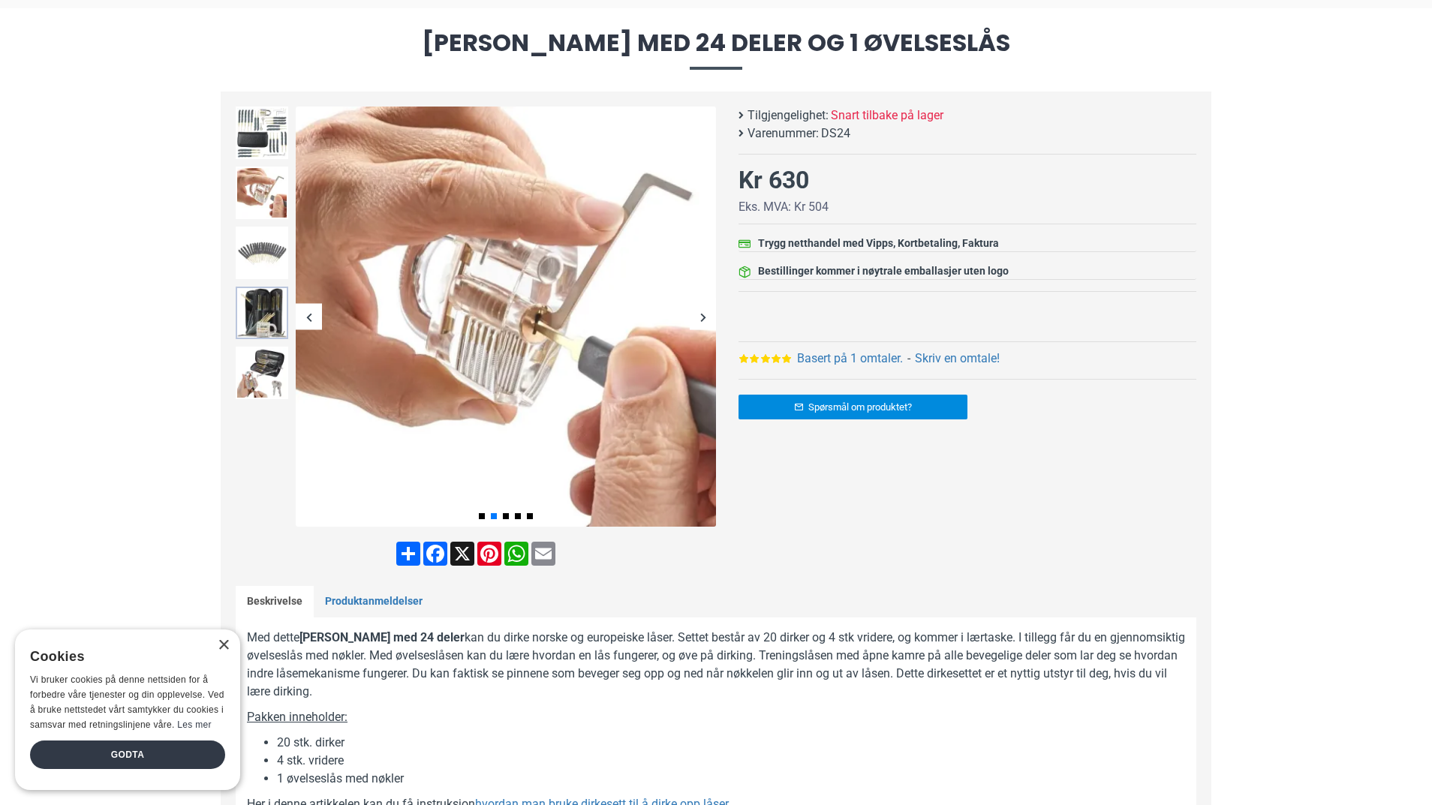
click at [256, 299] on img at bounding box center [262, 313] width 53 height 53
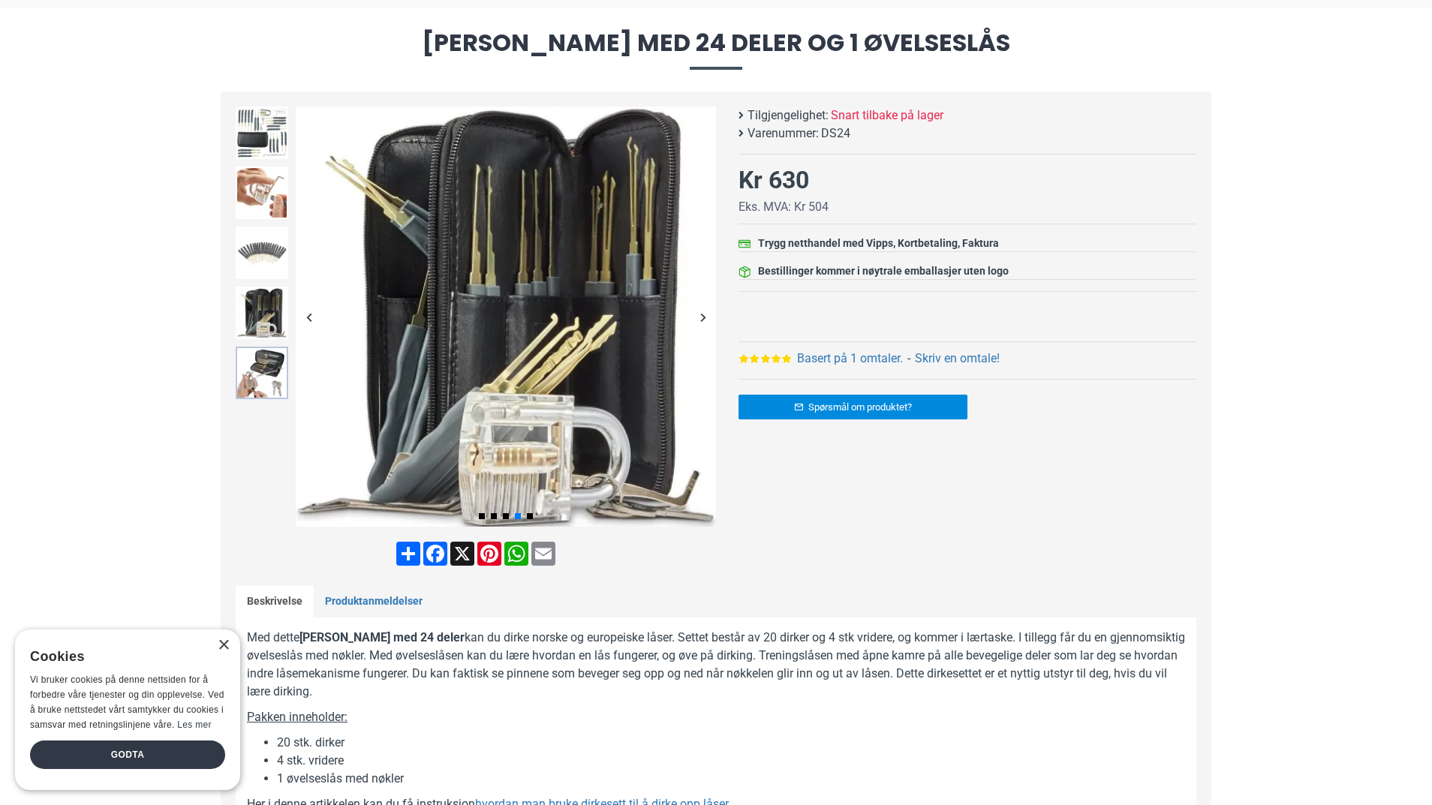
click at [284, 391] on img at bounding box center [262, 373] width 53 height 53
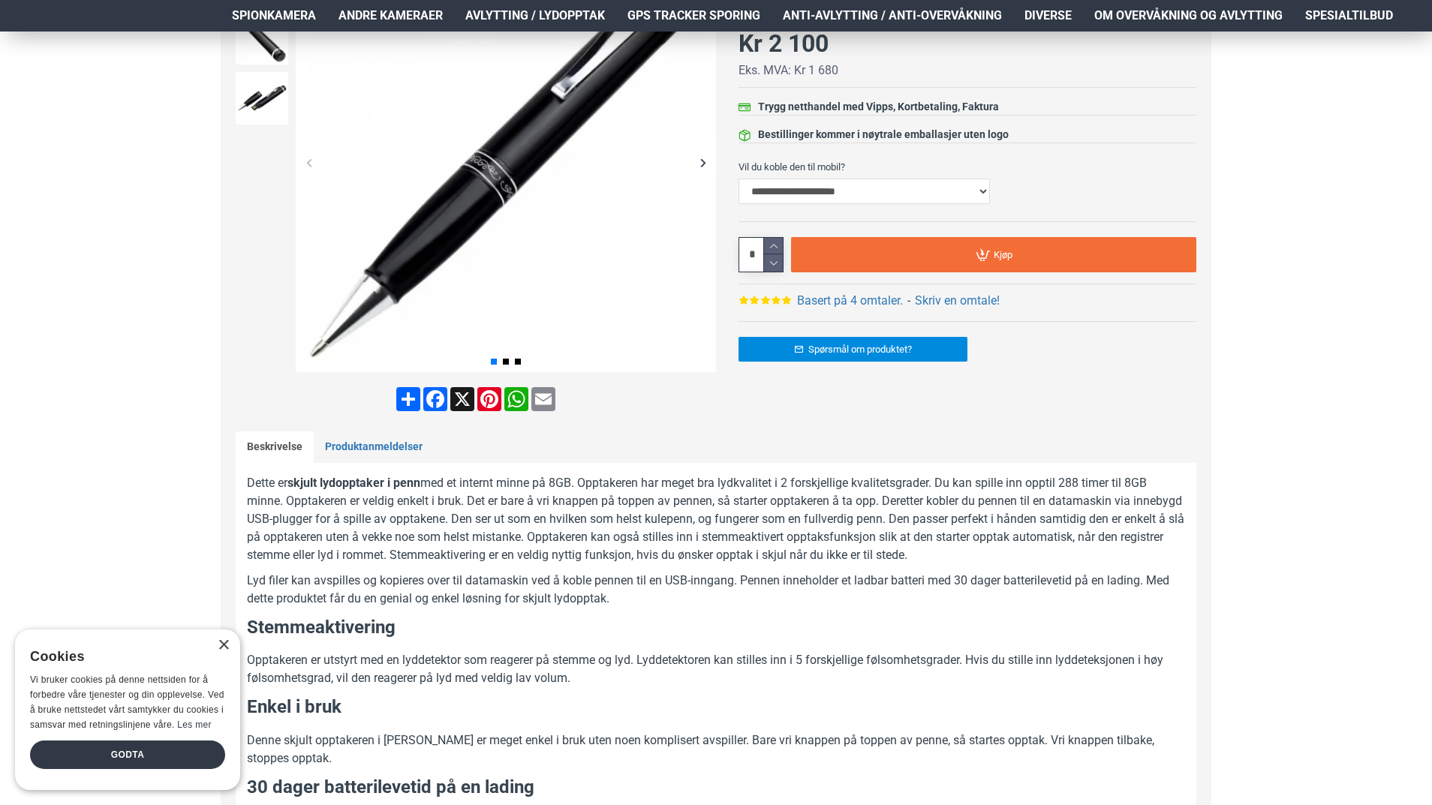
scroll to position [300, 0]
